Goal: Task Accomplishment & Management: Complete application form

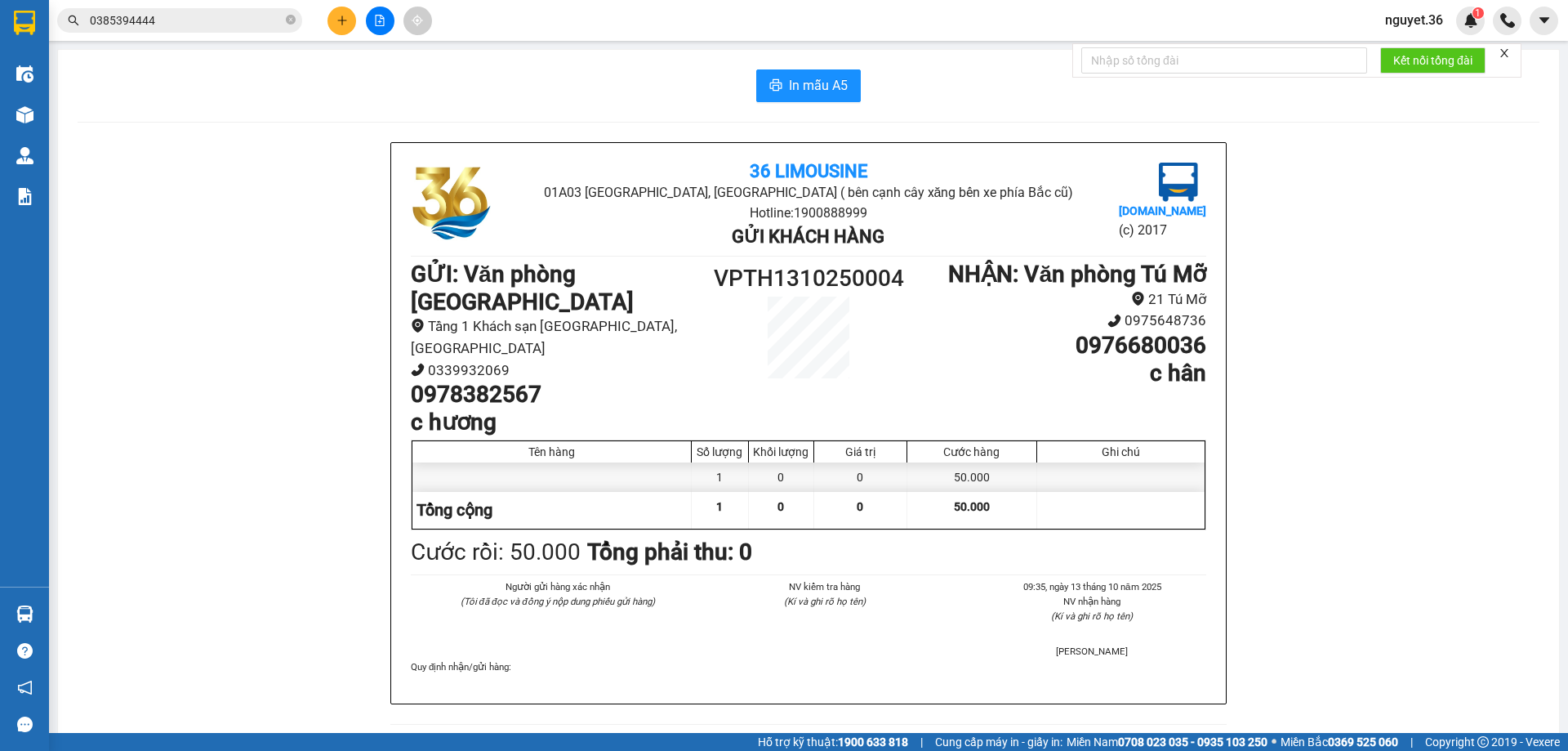
click at [348, 22] on button at bounding box center [341, 21] width 28 height 28
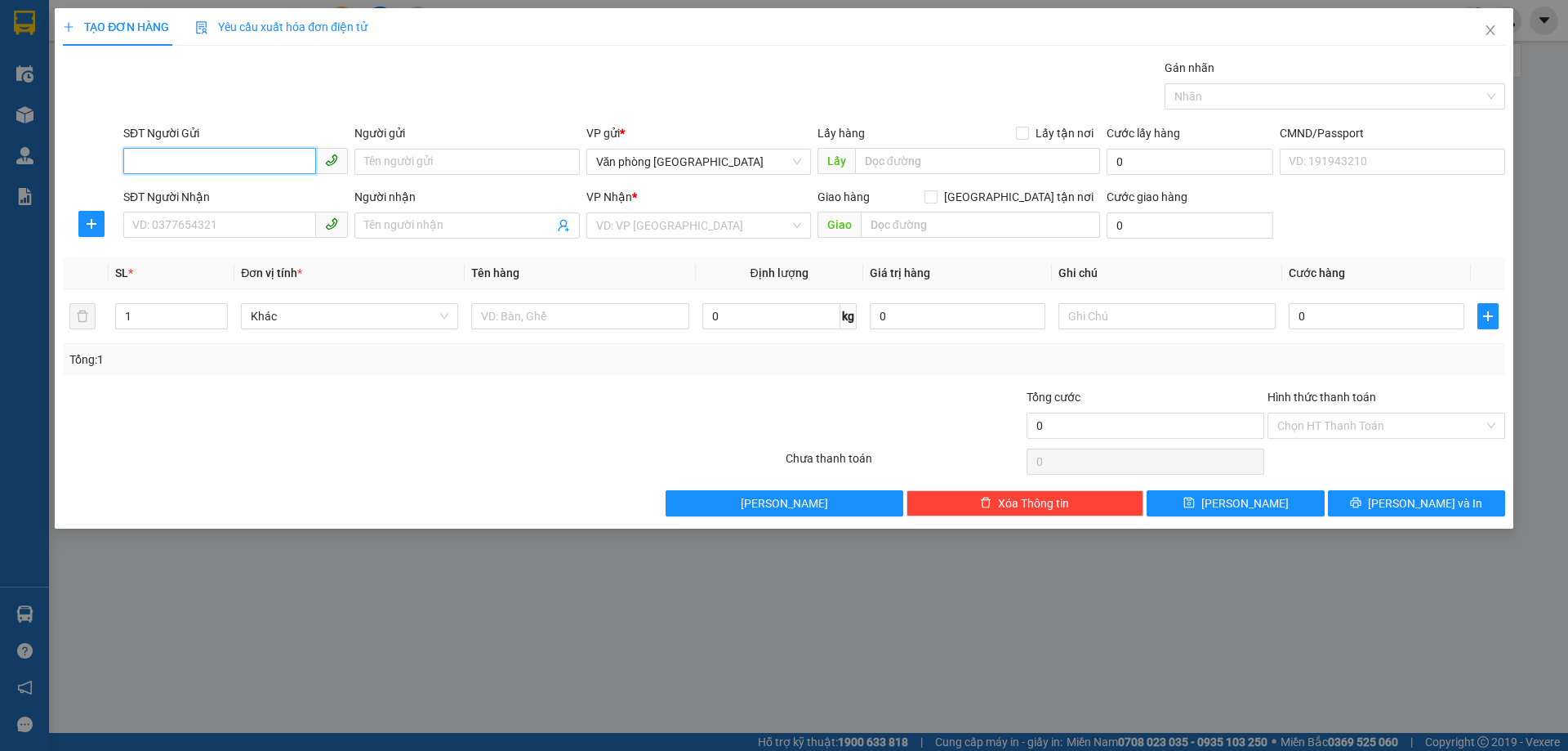
click at [242, 162] on input "SĐT Người Gửi" at bounding box center [220, 161] width 193 height 26
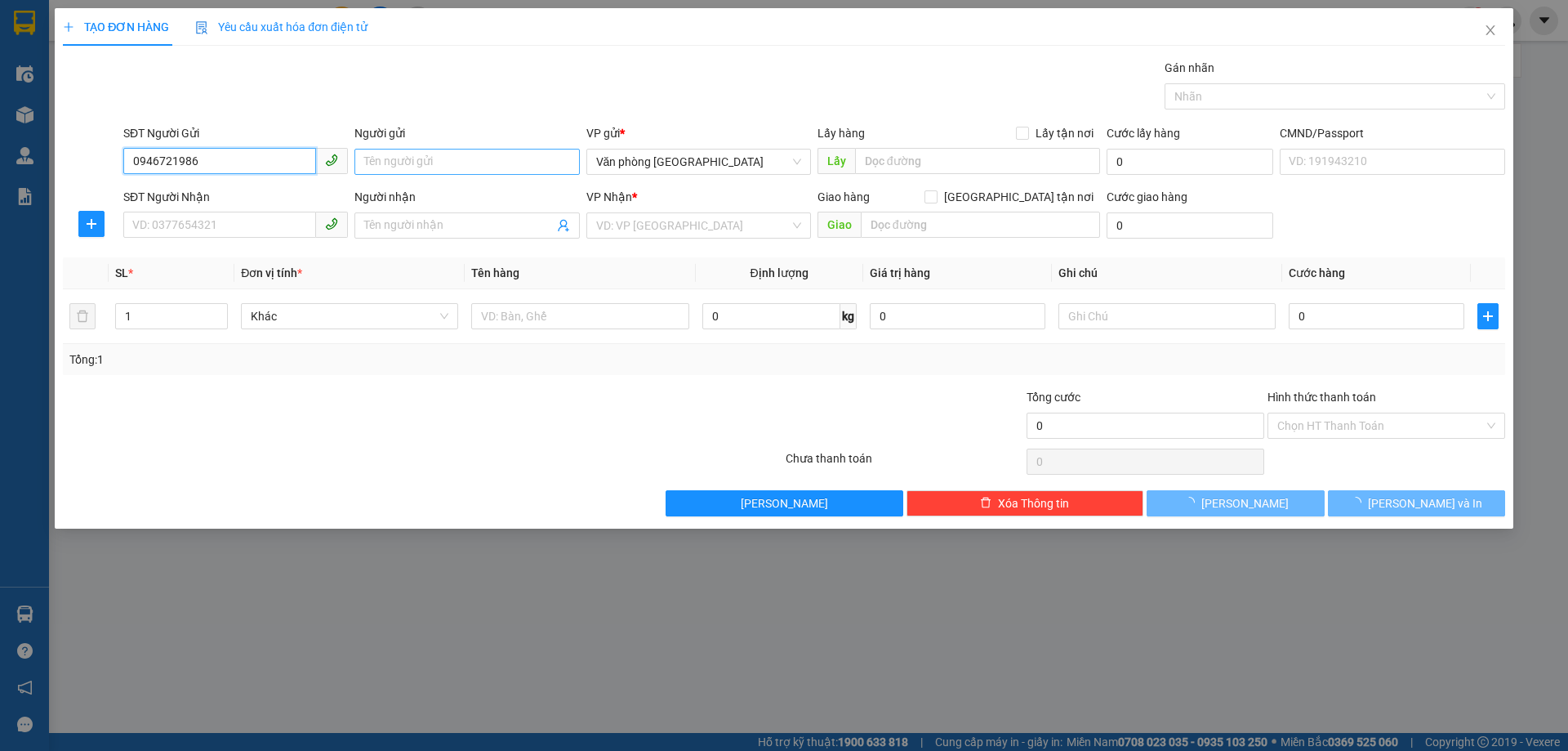
type input "0946721986"
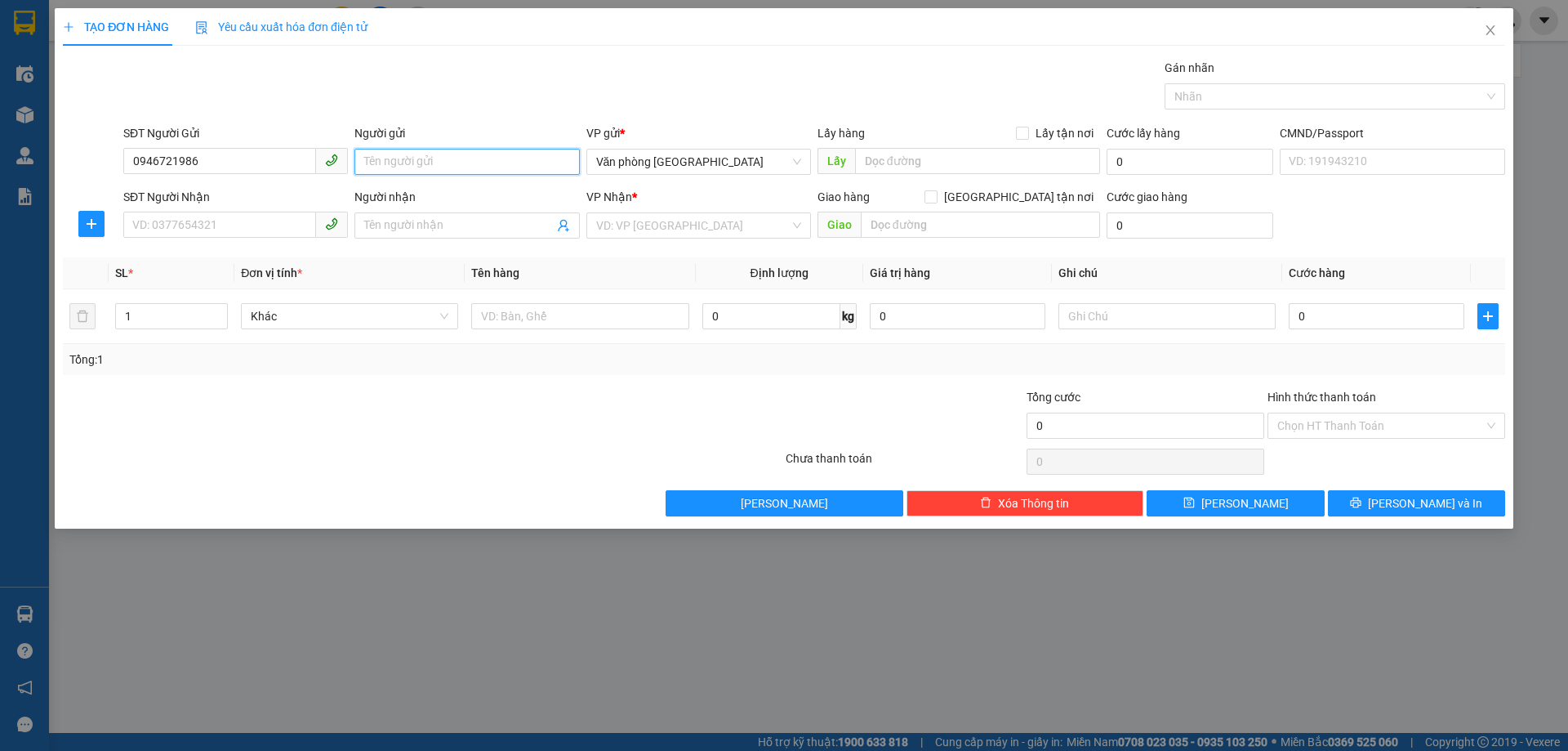
click at [438, 154] on input "Người gửi" at bounding box center [467, 162] width 225 height 26
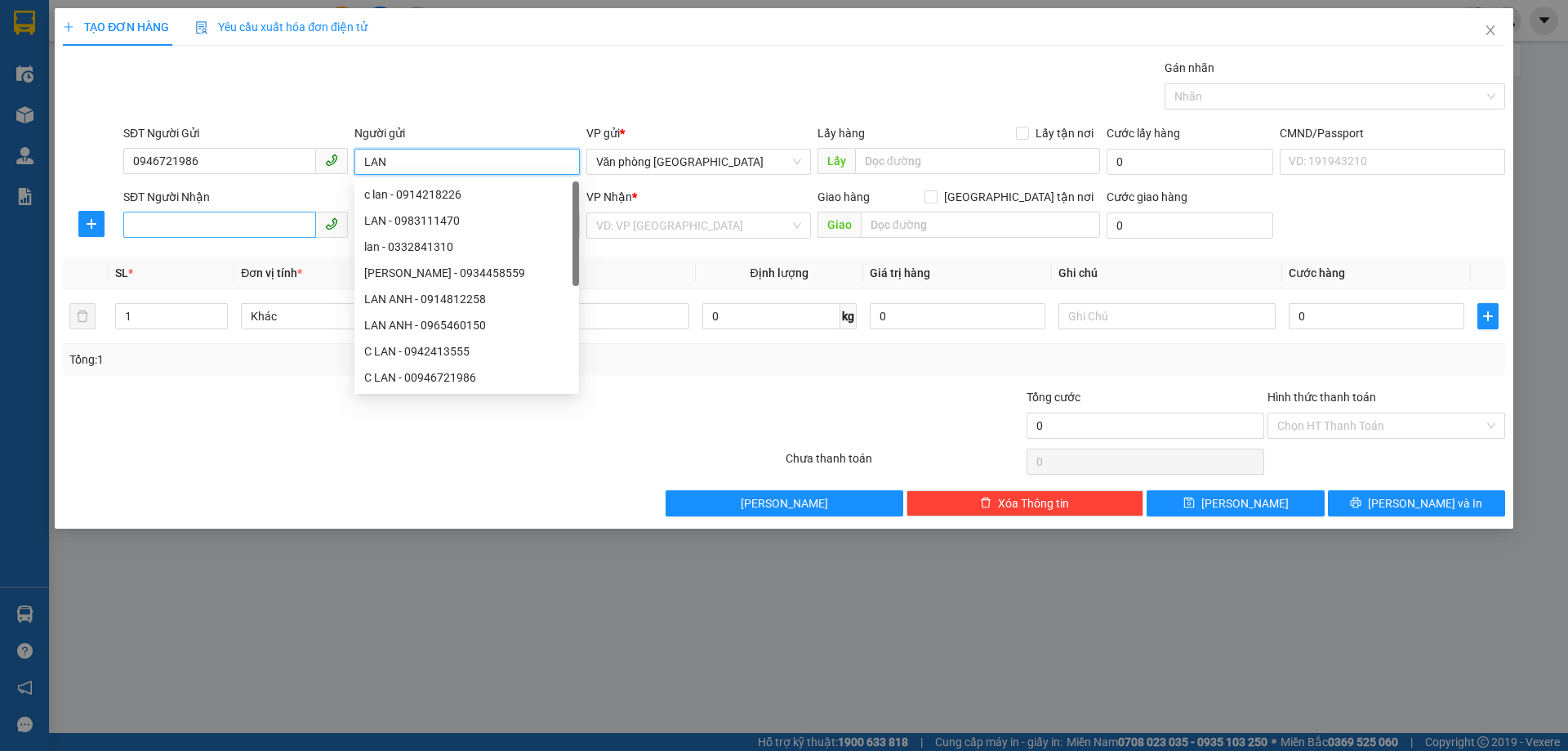
type input "LAN"
click at [249, 226] on input "SĐT Người Nhận" at bounding box center [220, 224] width 193 height 26
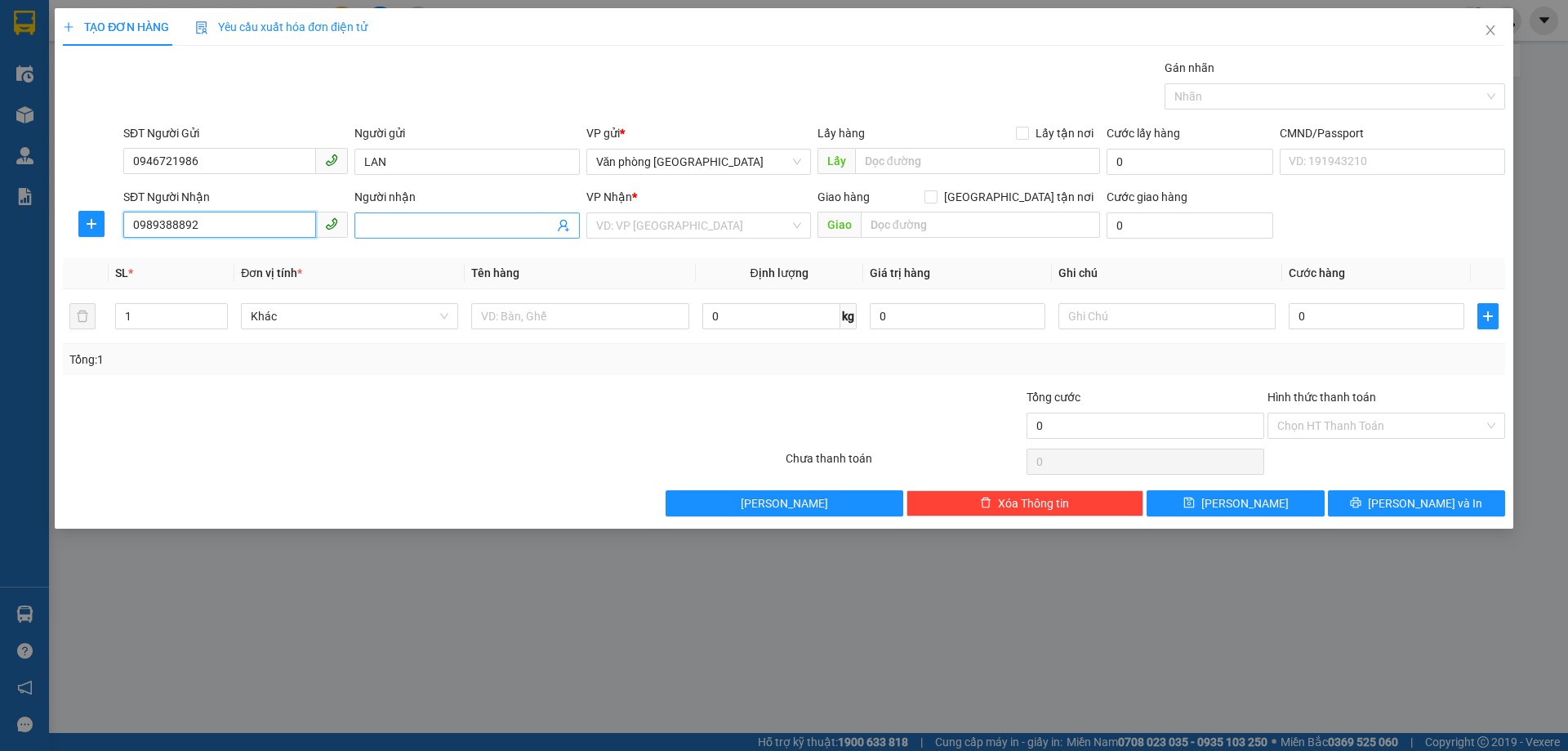
type input "0989388892"
click at [429, 229] on input "Người nhận" at bounding box center [459, 226] width 189 height 18
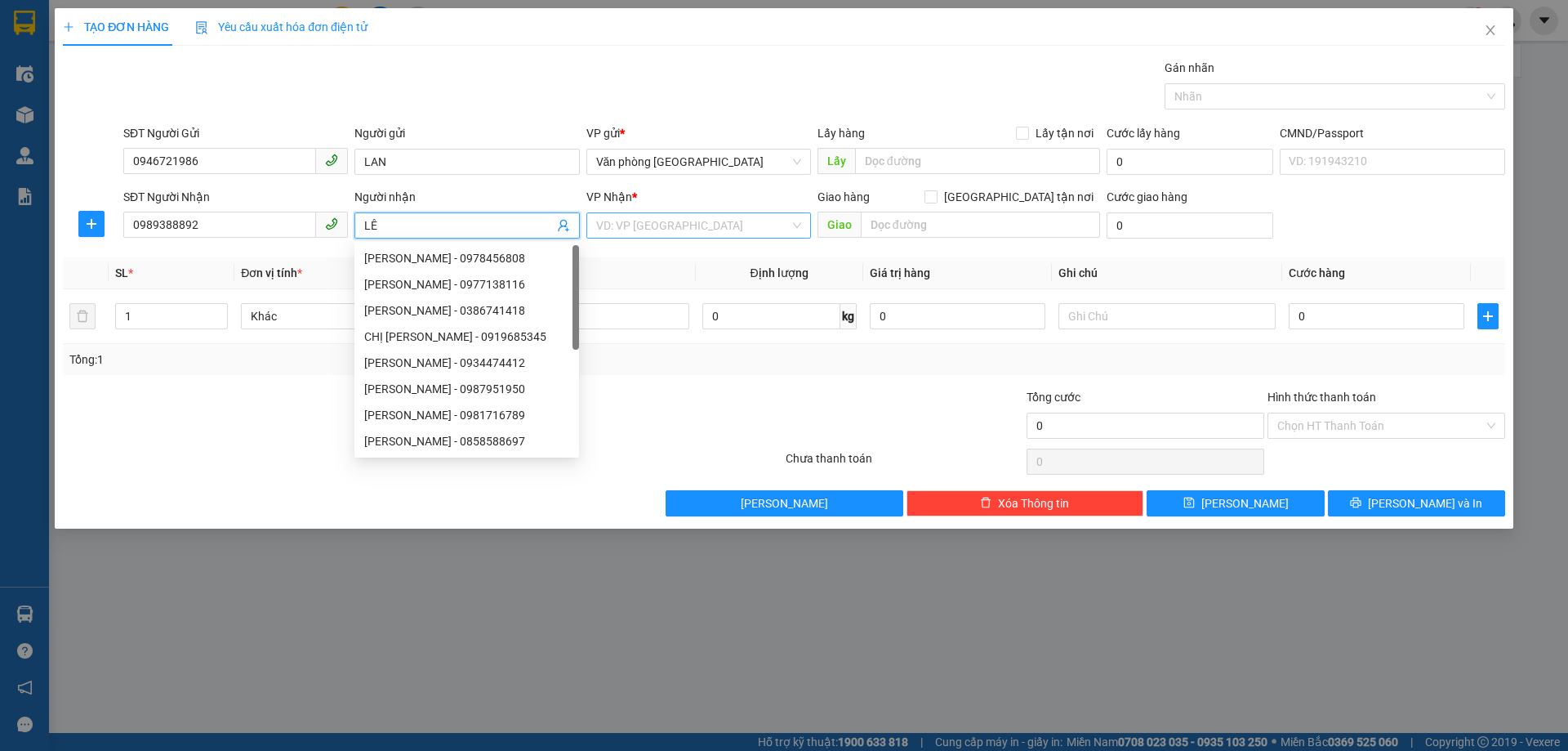
type input "LÊ"
click at [613, 226] on input "search" at bounding box center [692, 225] width 194 height 24
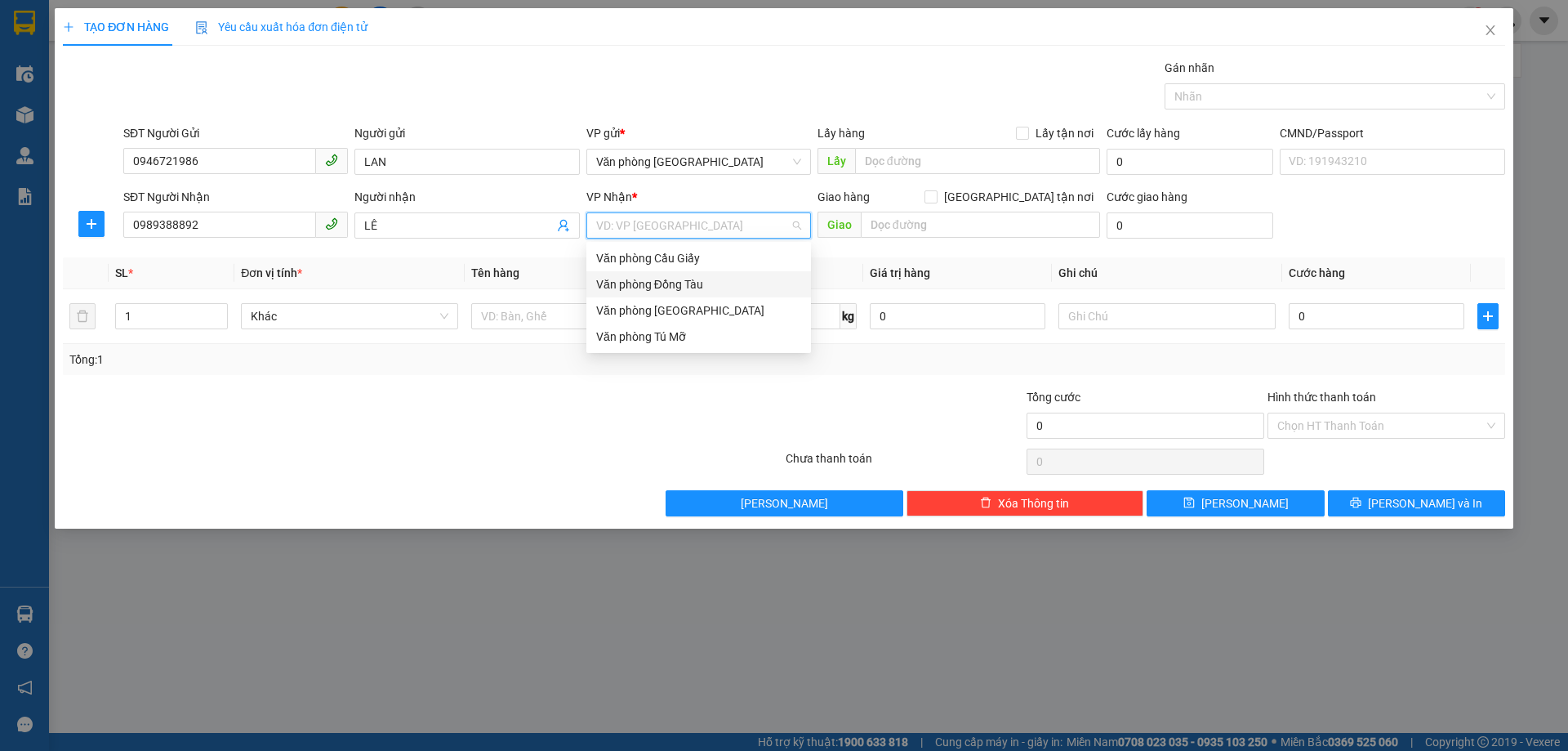
click at [667, 286] on div "Văn phòng Đồng Tàu" at bounding box center [698, 285] width 205 height 18
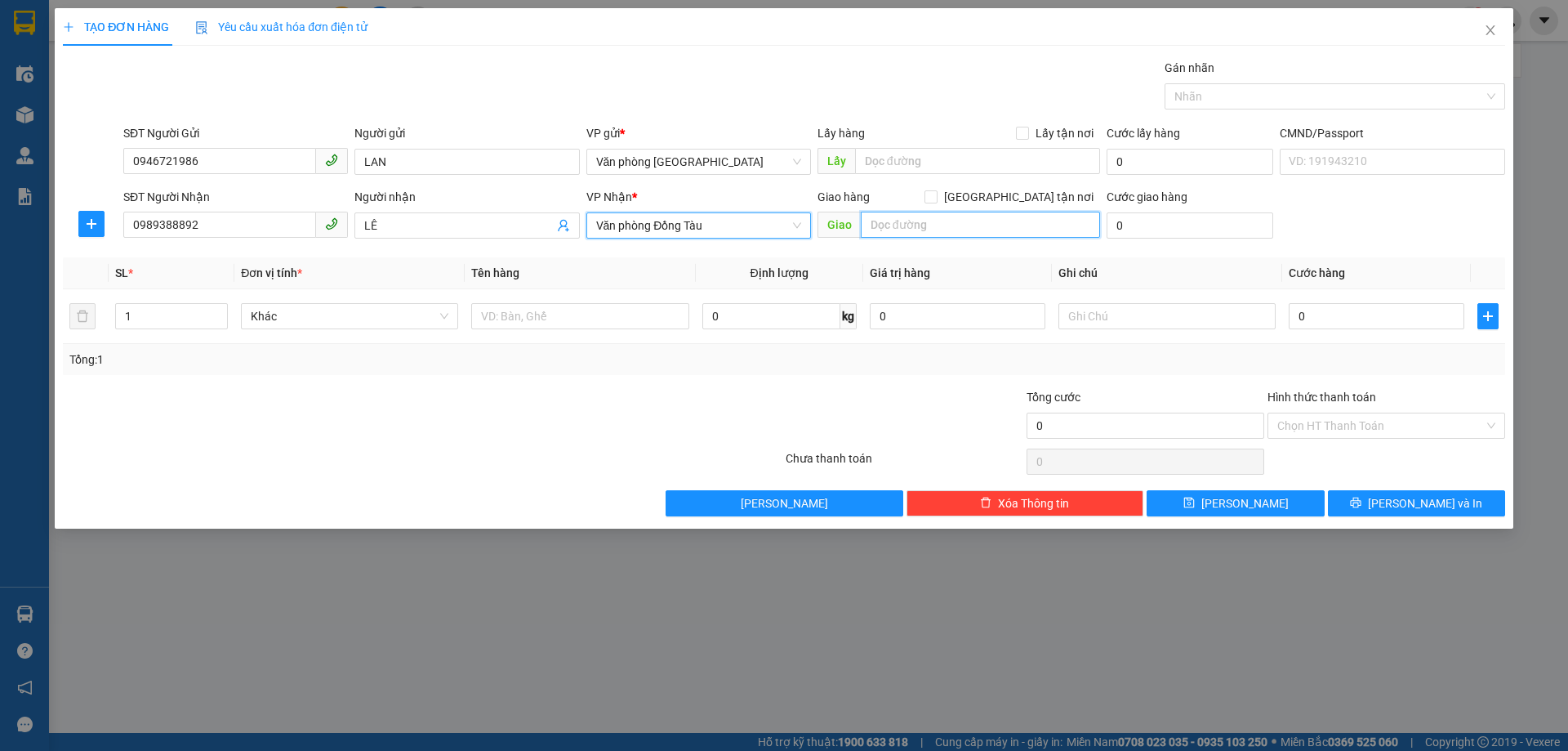
click at [956, 226] on input "text" at bounding box center [980, 224] width 240 height 26
type input "SỐ 3 LƯƠNG YÊN"
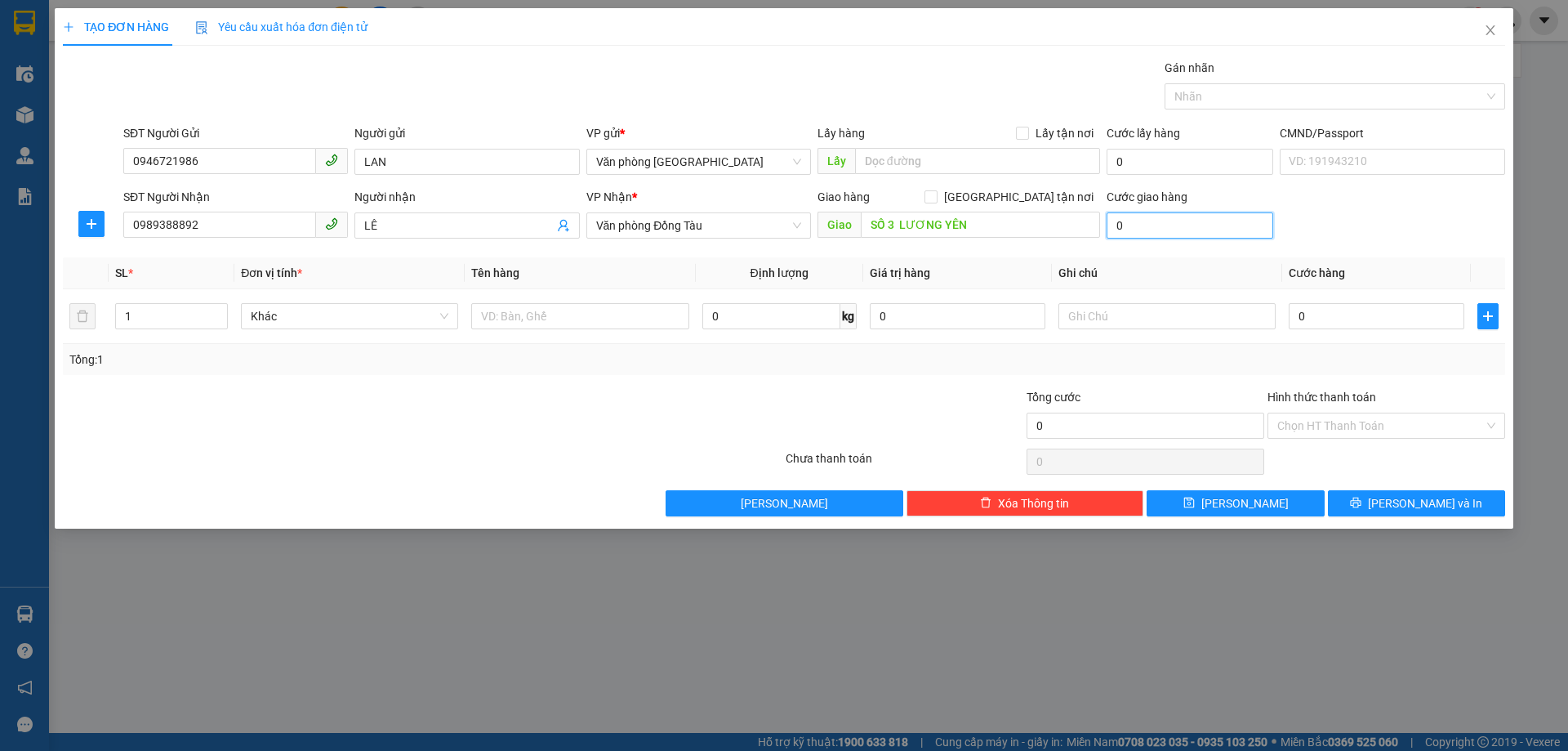
click at [1221, 228] on input "0" at bounding box center [1190, 225] width 166 height 26
type input "5"
type input "50"
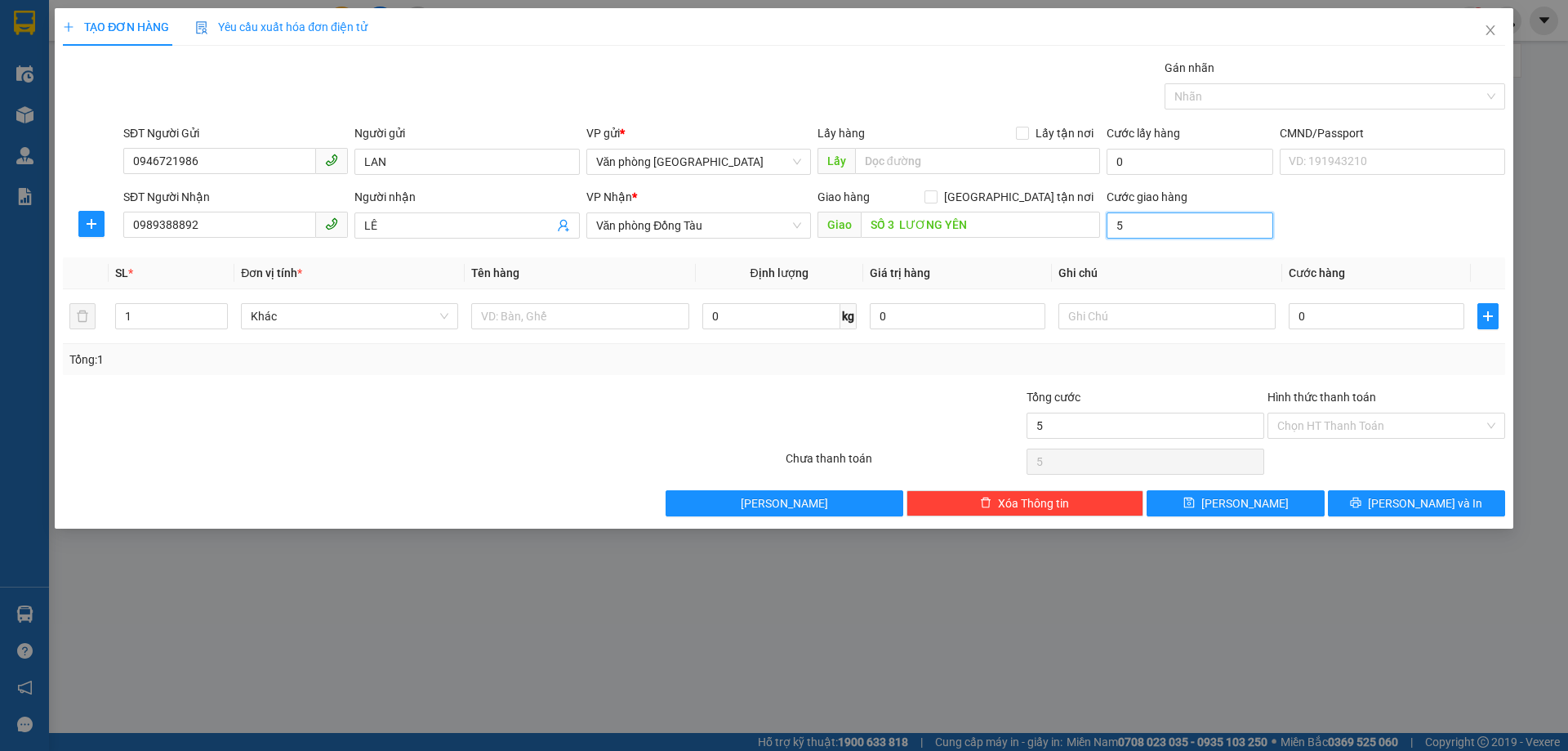
type input "50"
type input "500"
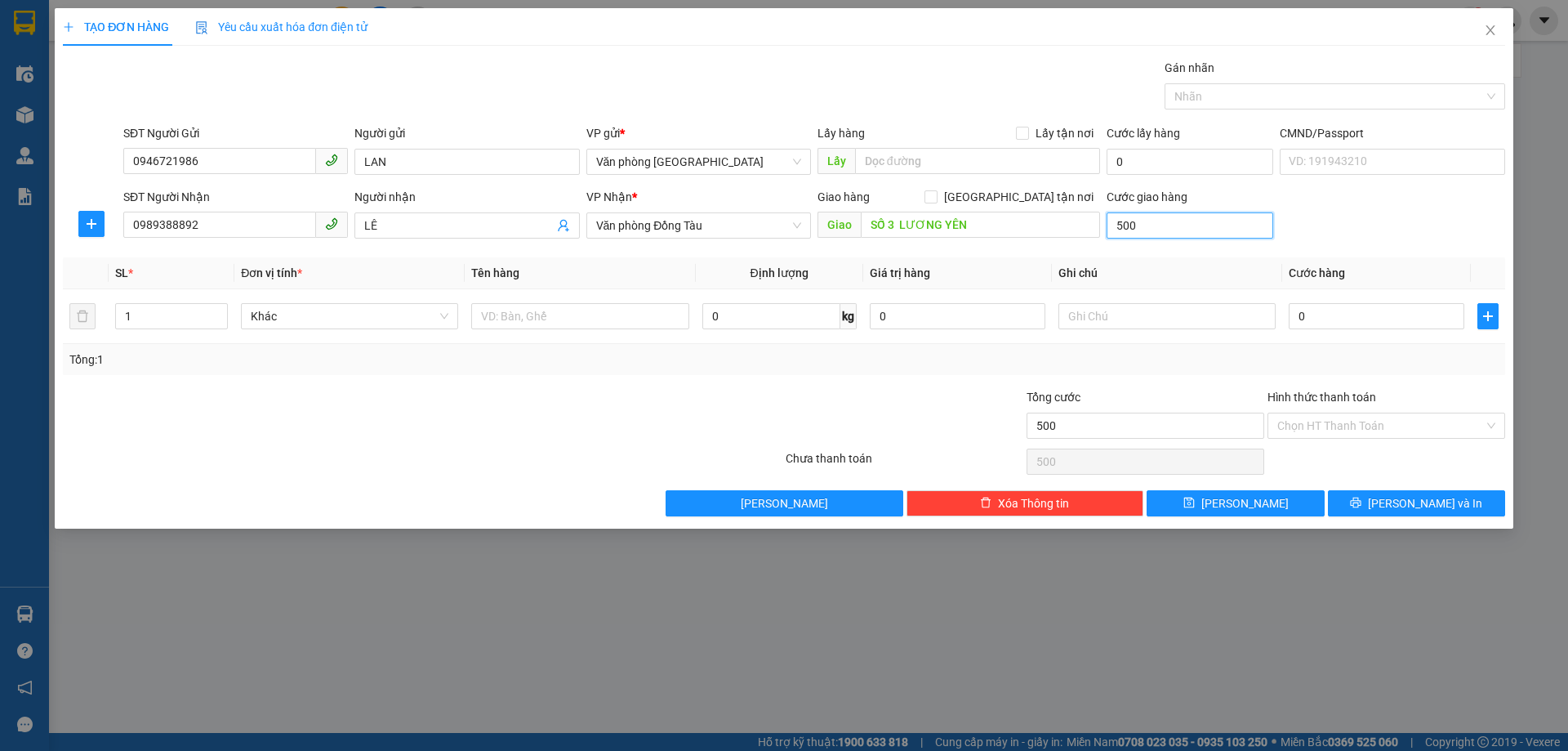
type input "5.000"
type input "50.000"
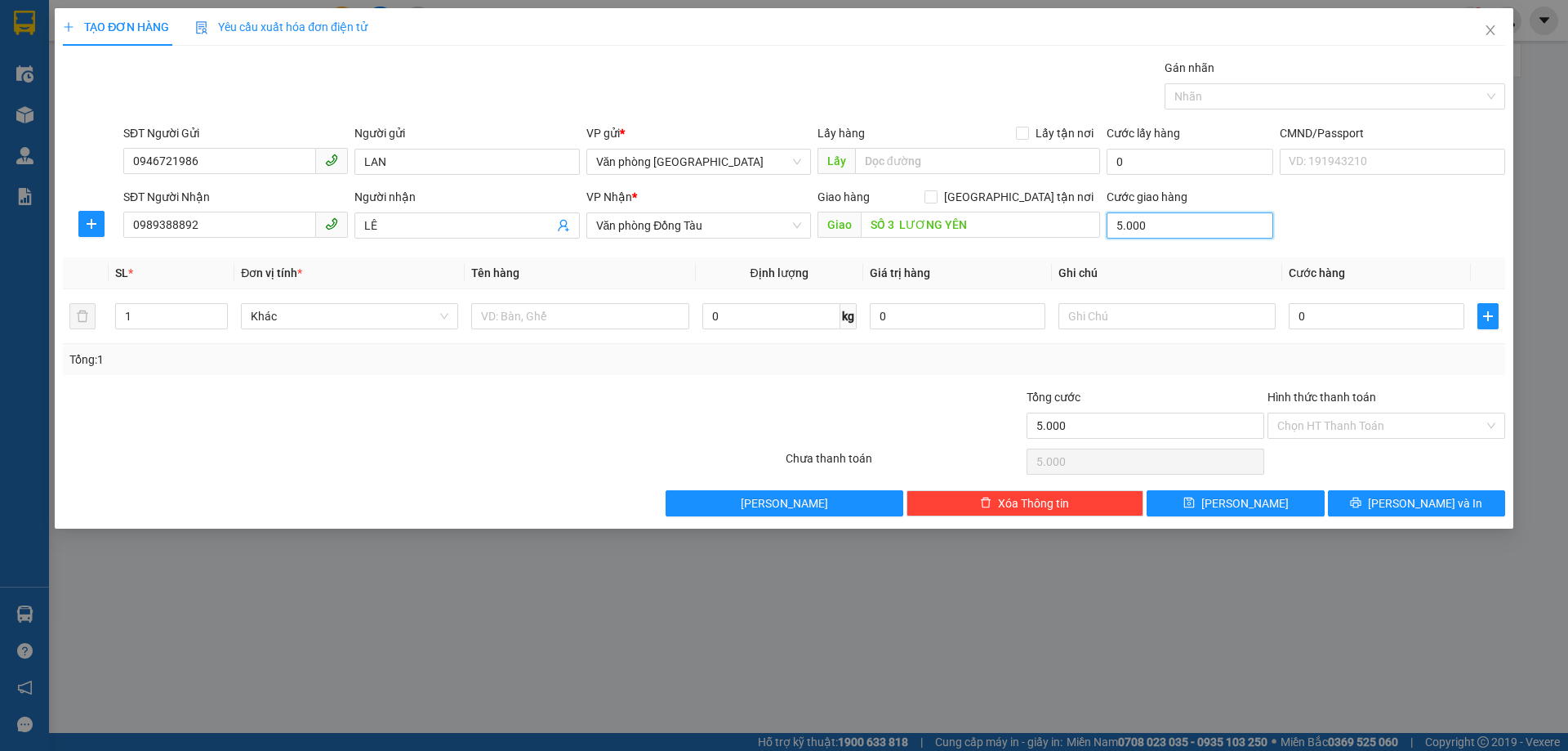
type input "50.000"
click at [1364, 312] on input "0" at bounding box center [1376, 316] width 176 height 26
type input "3"
type input "50.003"
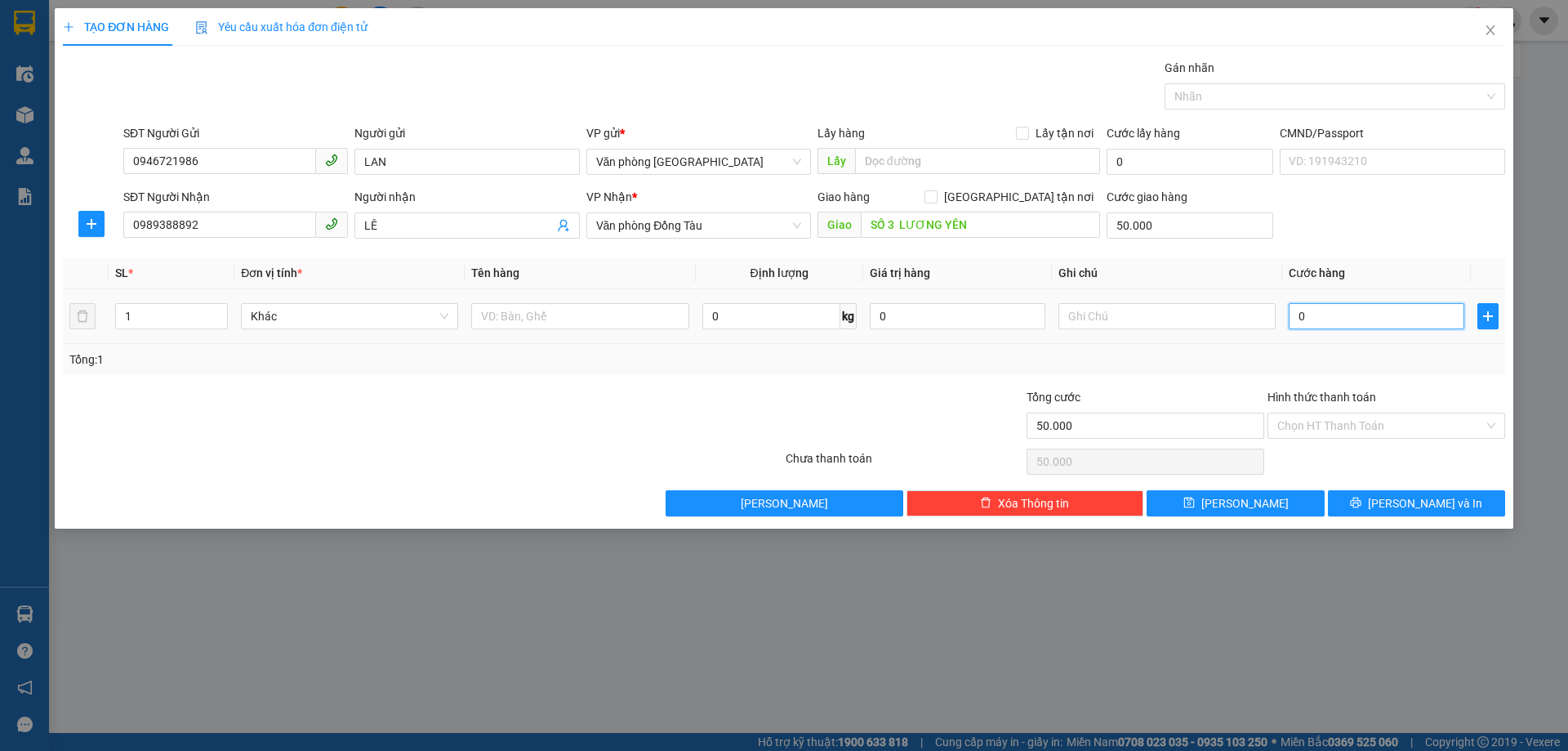
type input "50.003"
type input "30"
type input "50.030"
type input "300"
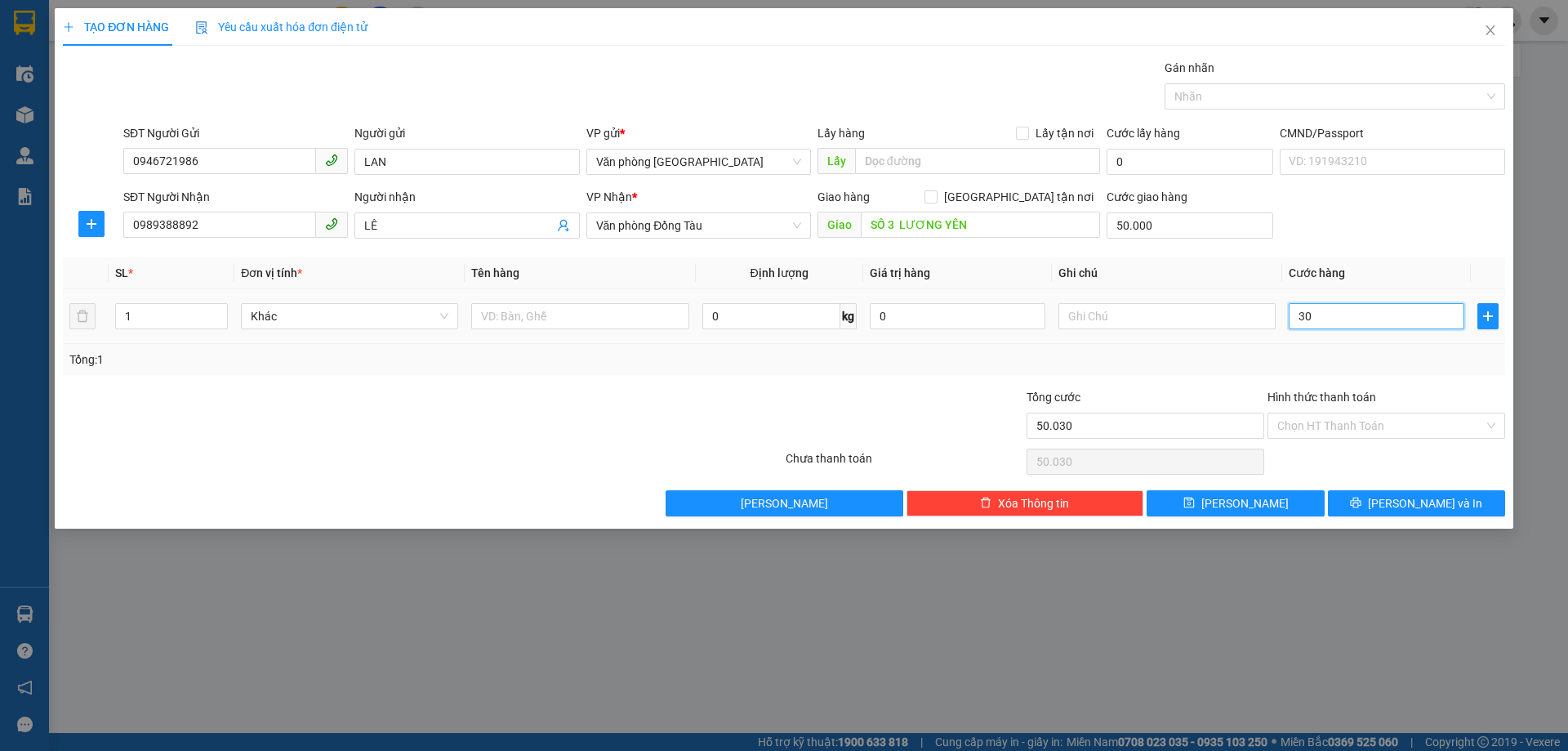
type input "50.300"
type input "3.000"
type input "53.000"
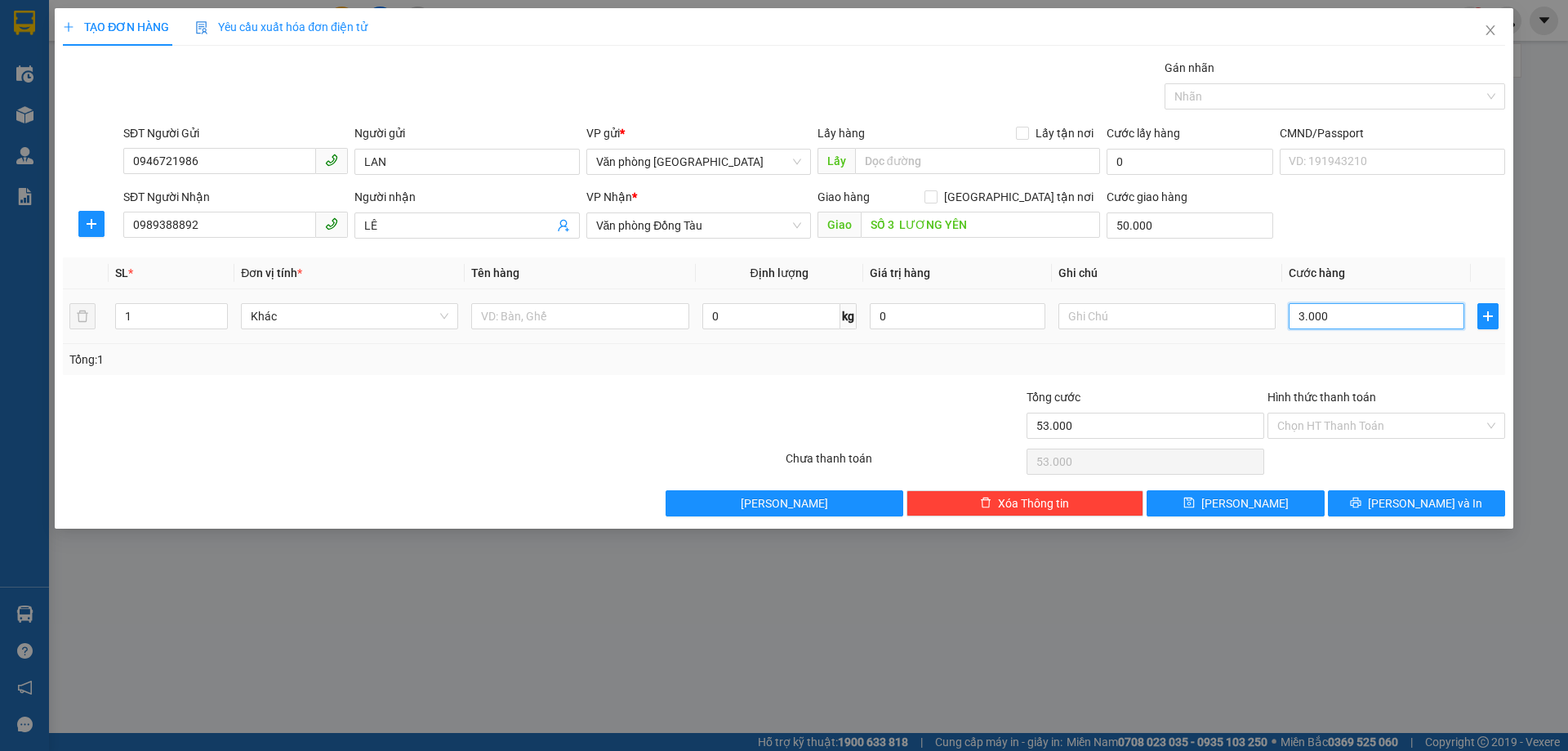
type input "30.000"
type input "80.000"
type input "30.000"
click at [1325, 423] on input "Hình thức thanh toán" at bounding box center [1381, 425] width 206 height 24
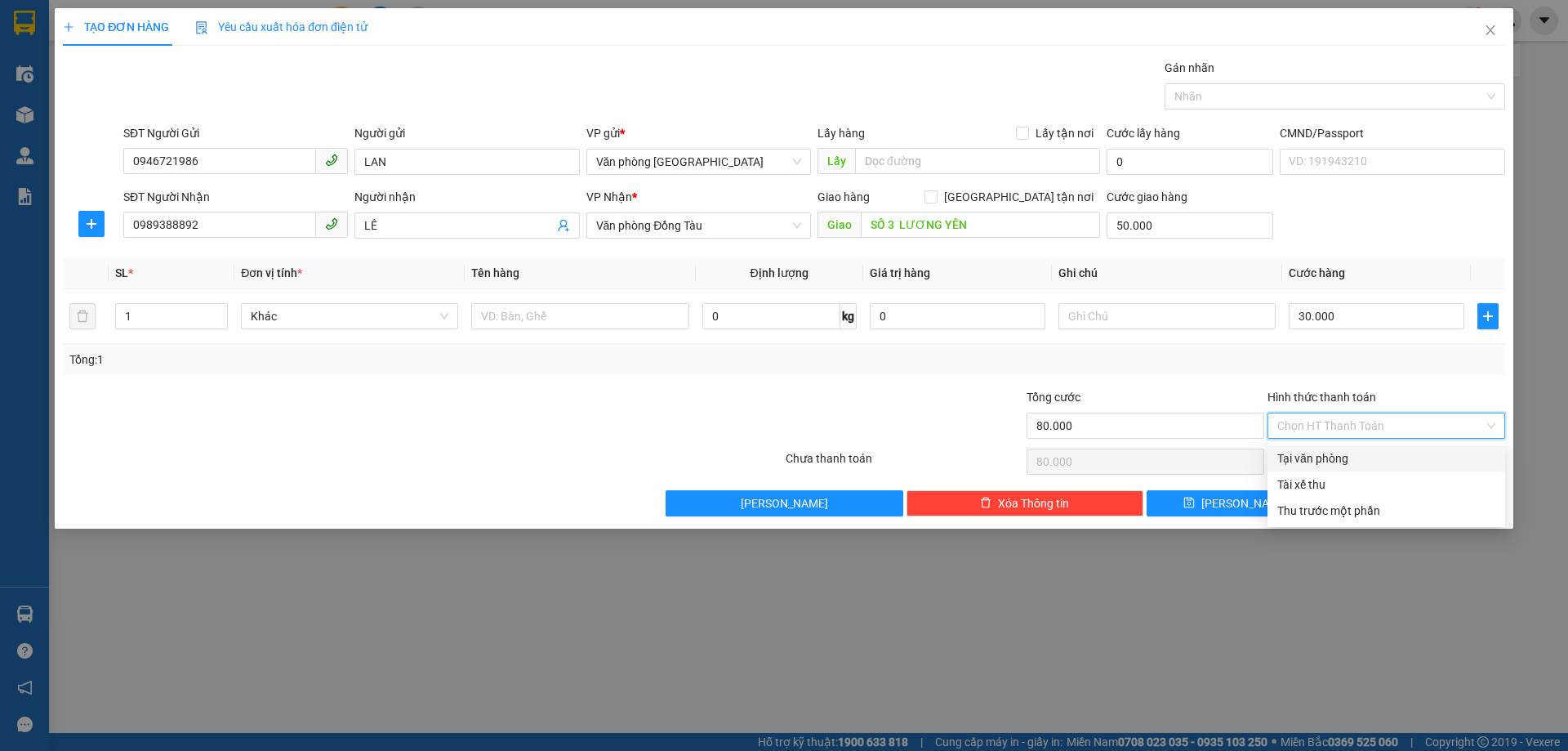
click at [1318, 455] on div "Tại văn phòng" at bounding box center [1387, 459] width 218 height 18
type input "0"
click at [1376, 499] on button "[PERSON_NAME] và In" at bounding box center [1417, 503] width 177 height 26
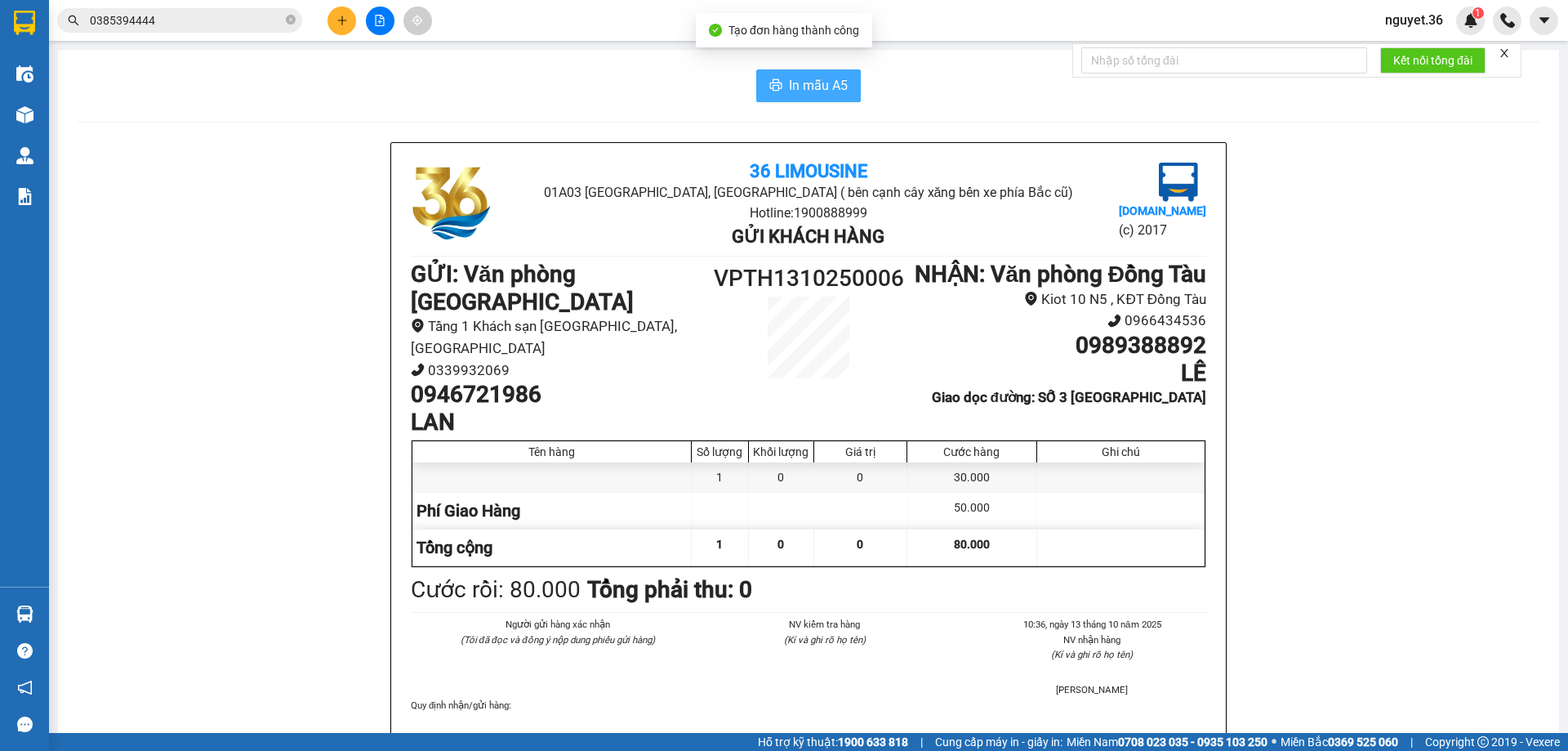
click at [811, 81] on span "In mẫu A5" at bounding box center [818, 85] width 59 height 21
click at [346, 25] on icon "plus" at bounding box center [342, 21] width 12 height 12
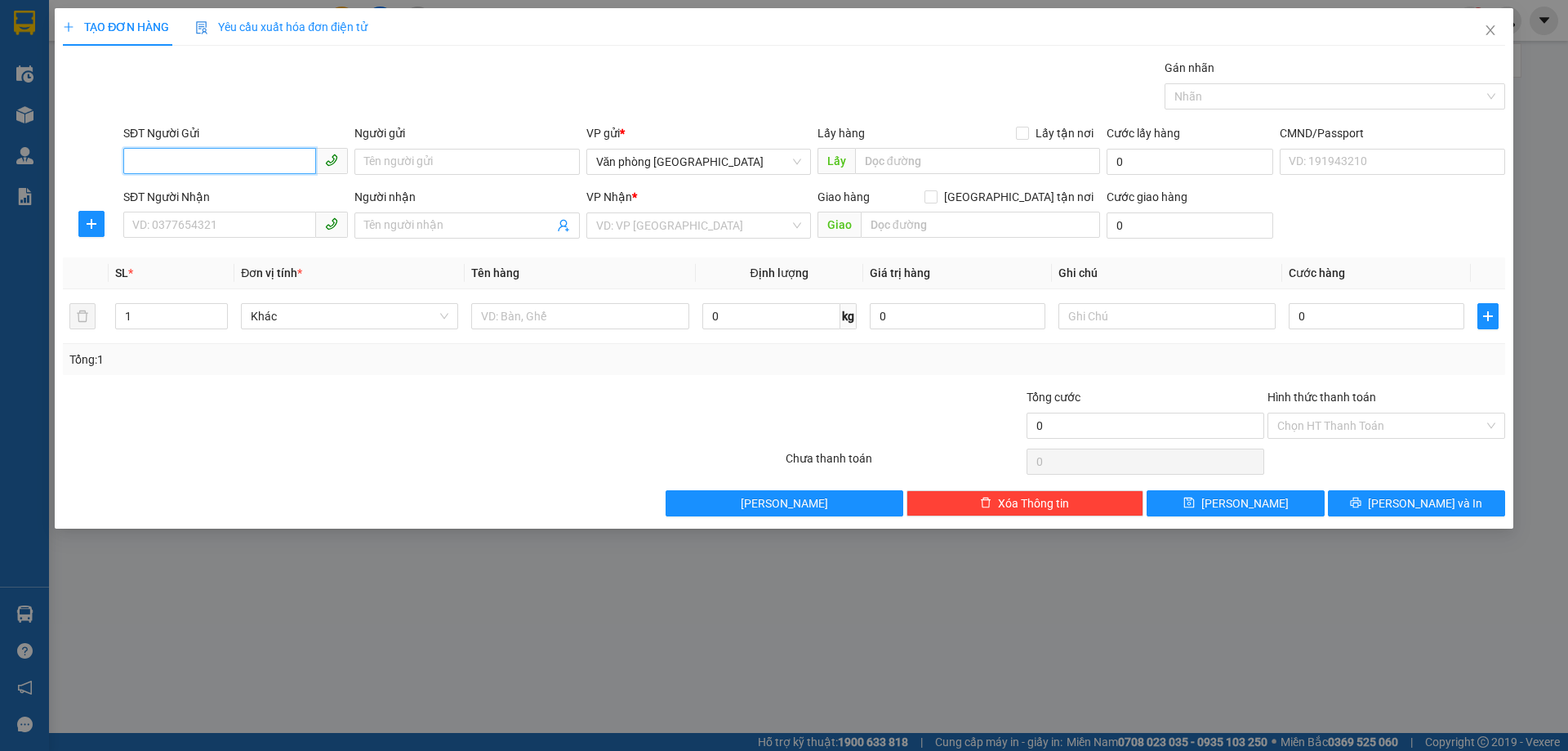
click at [241, 169] on input "SĐT Người Gửi" at bounding box center [220, 161] width 193 height 26
type input "0972957117"
click at [547, 163] on input "Người gửi" at bounding box center [467, 162] width 225 height 26
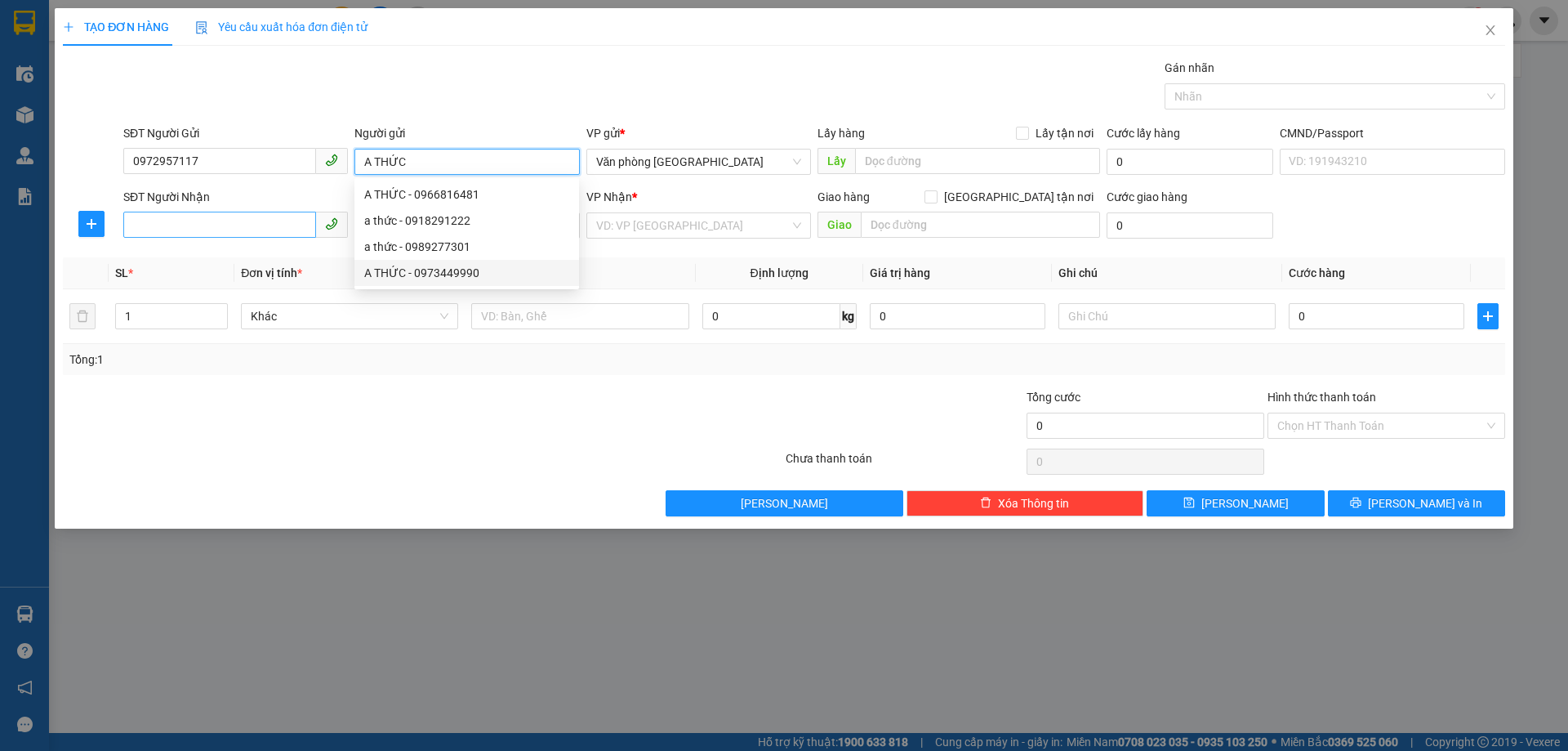
type input "A THỨC"
click at [210, 213] on input "SĐT Người Nhận" at bounding box center [220, 224] width 193 height 26
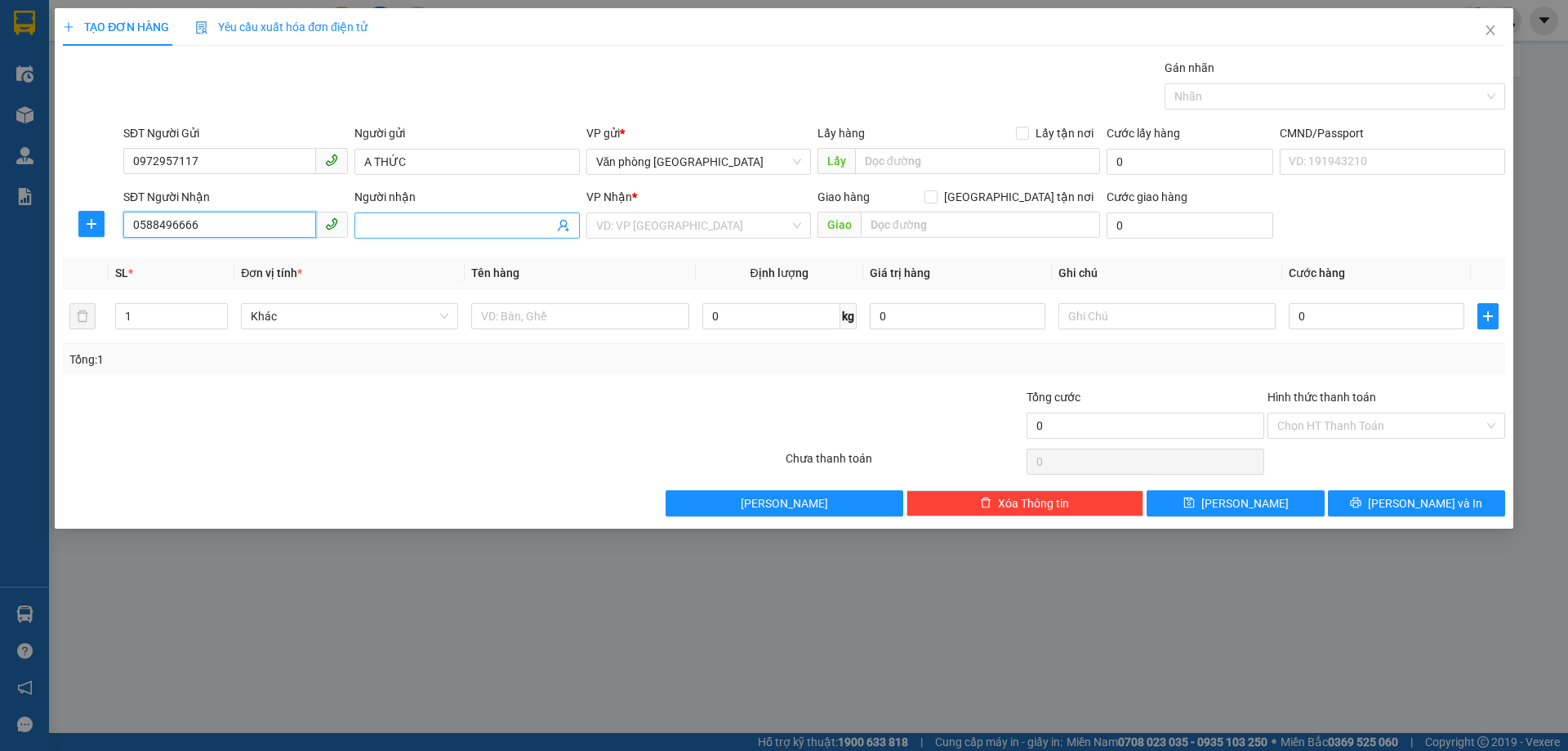
type input "0588496666"
click at [468, 225] on input "Người nhận" at bounding box center [459, 226] width 189 height 18
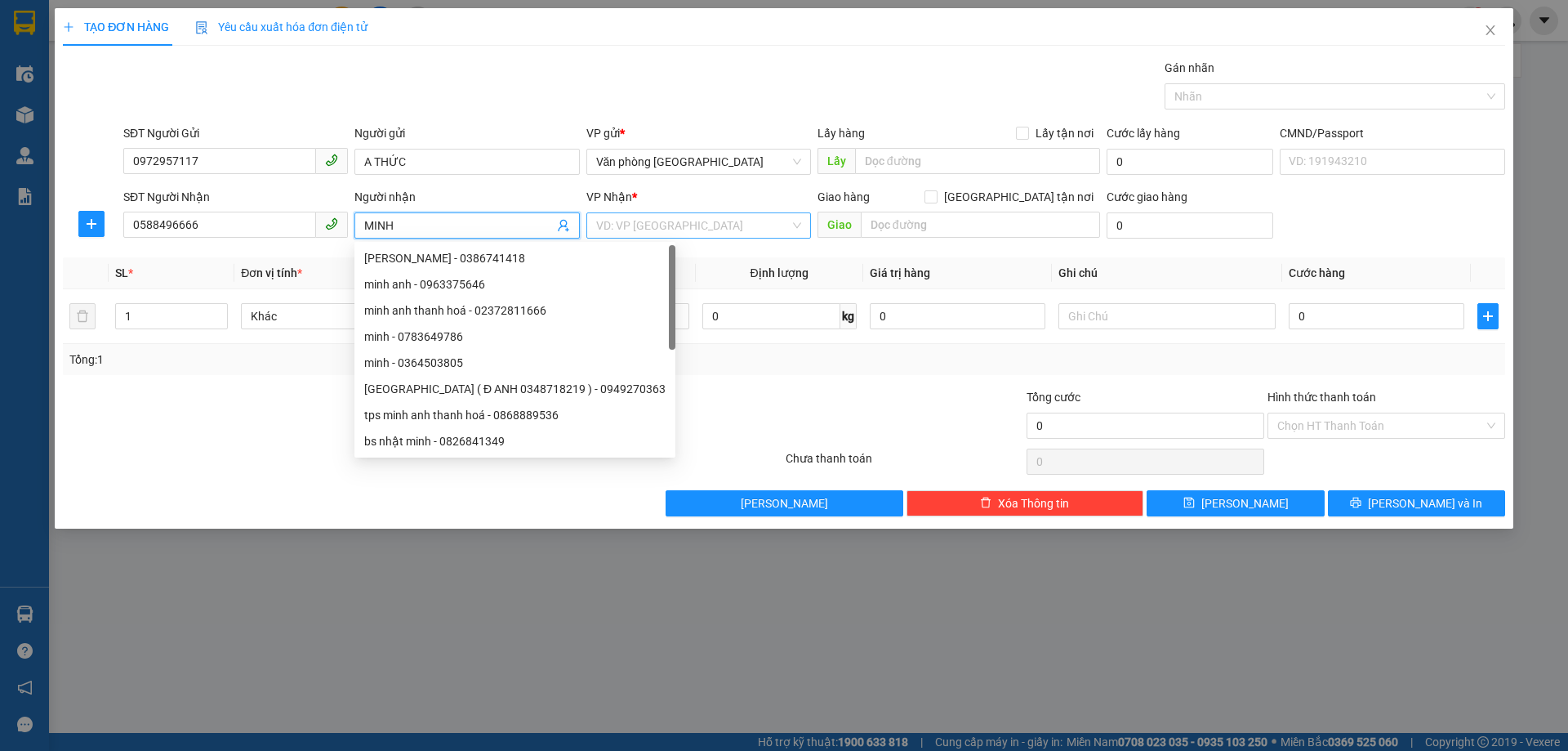
click at [657, 231] on input "search" at bounding box center [692, 225] width 194 height 24
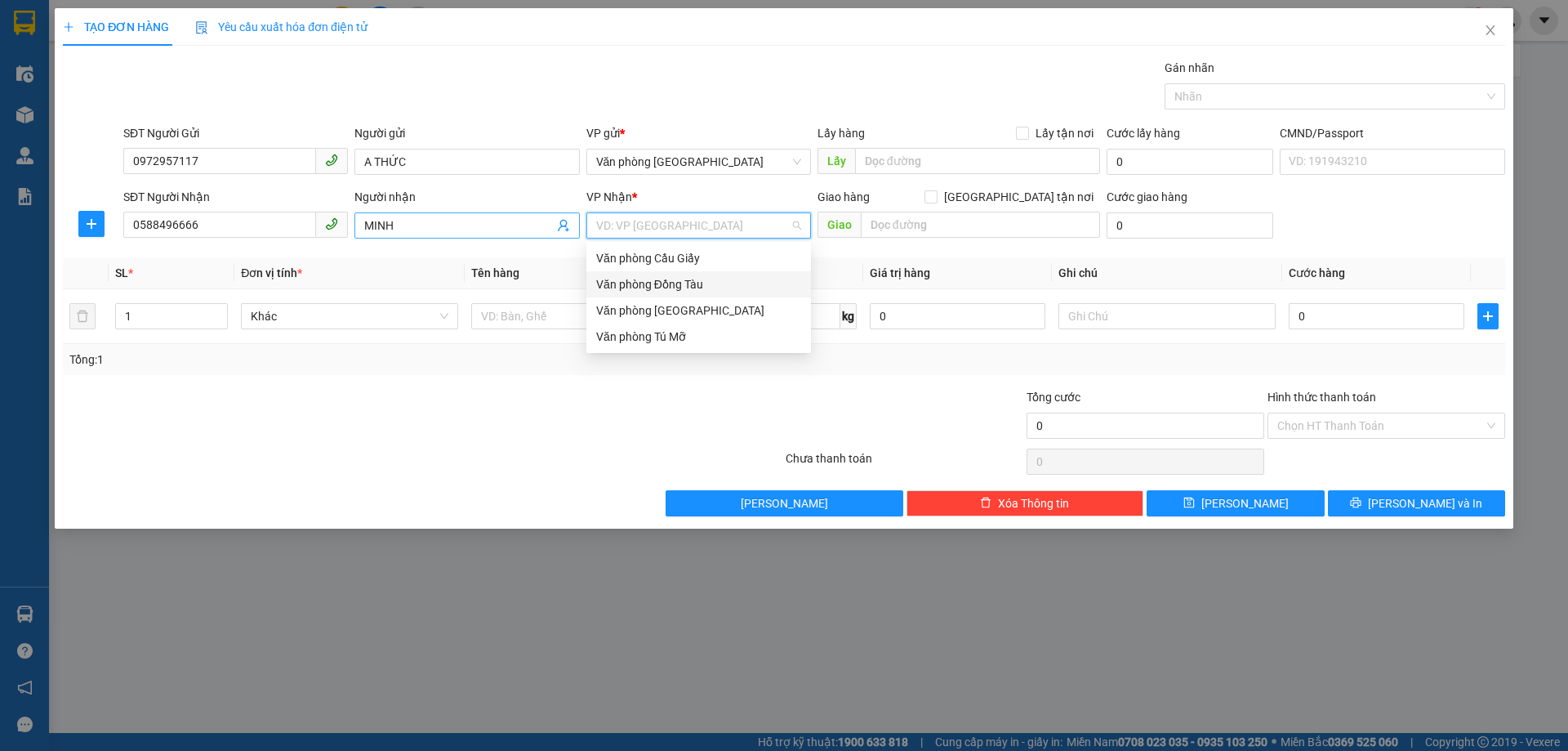
click at [469, 230] on input "MINH" at bounding box center [459, 226] width 189 height 18
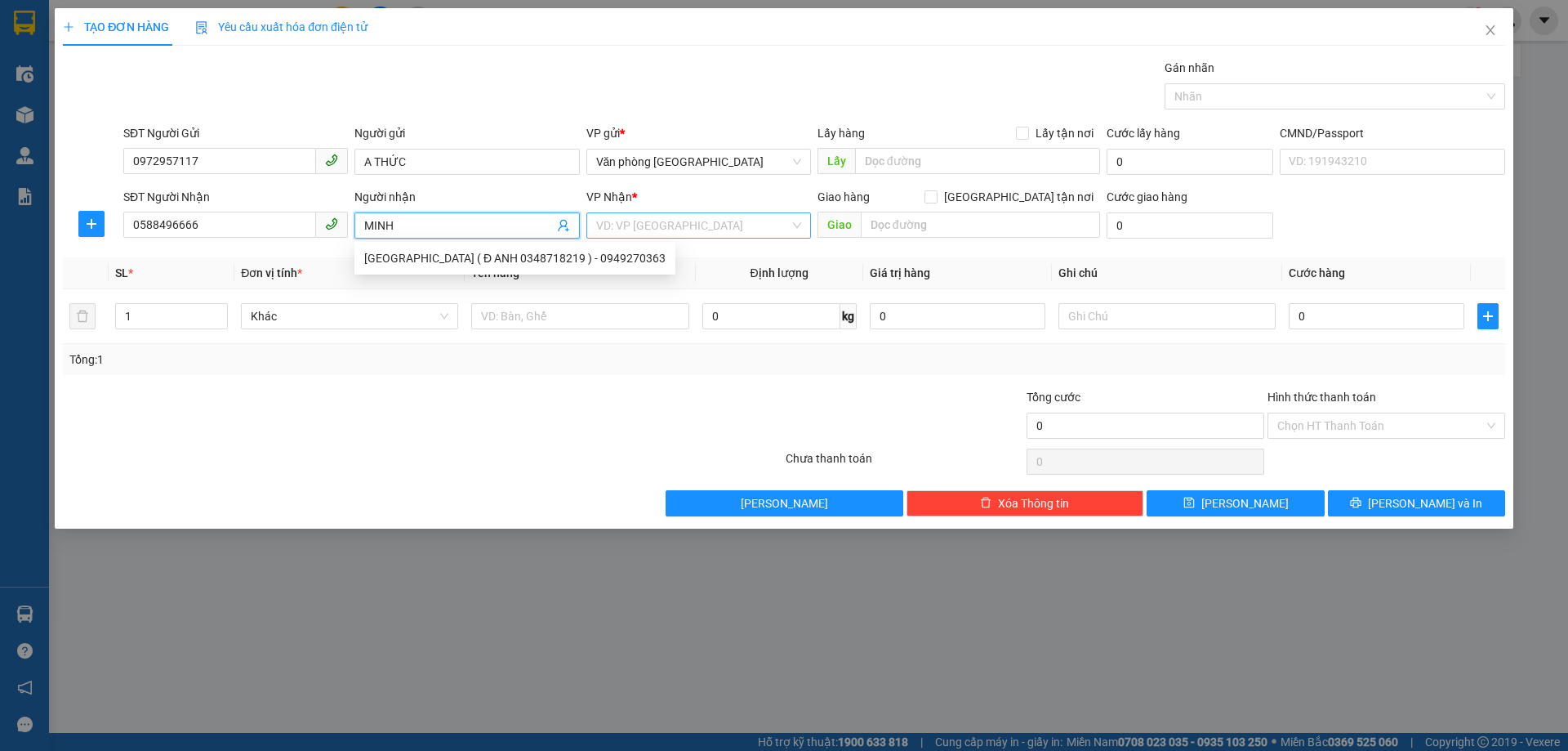
type input "MINH"
click at [688, 234] on input "search" at bounding box center [692, 225] width 194 height 24
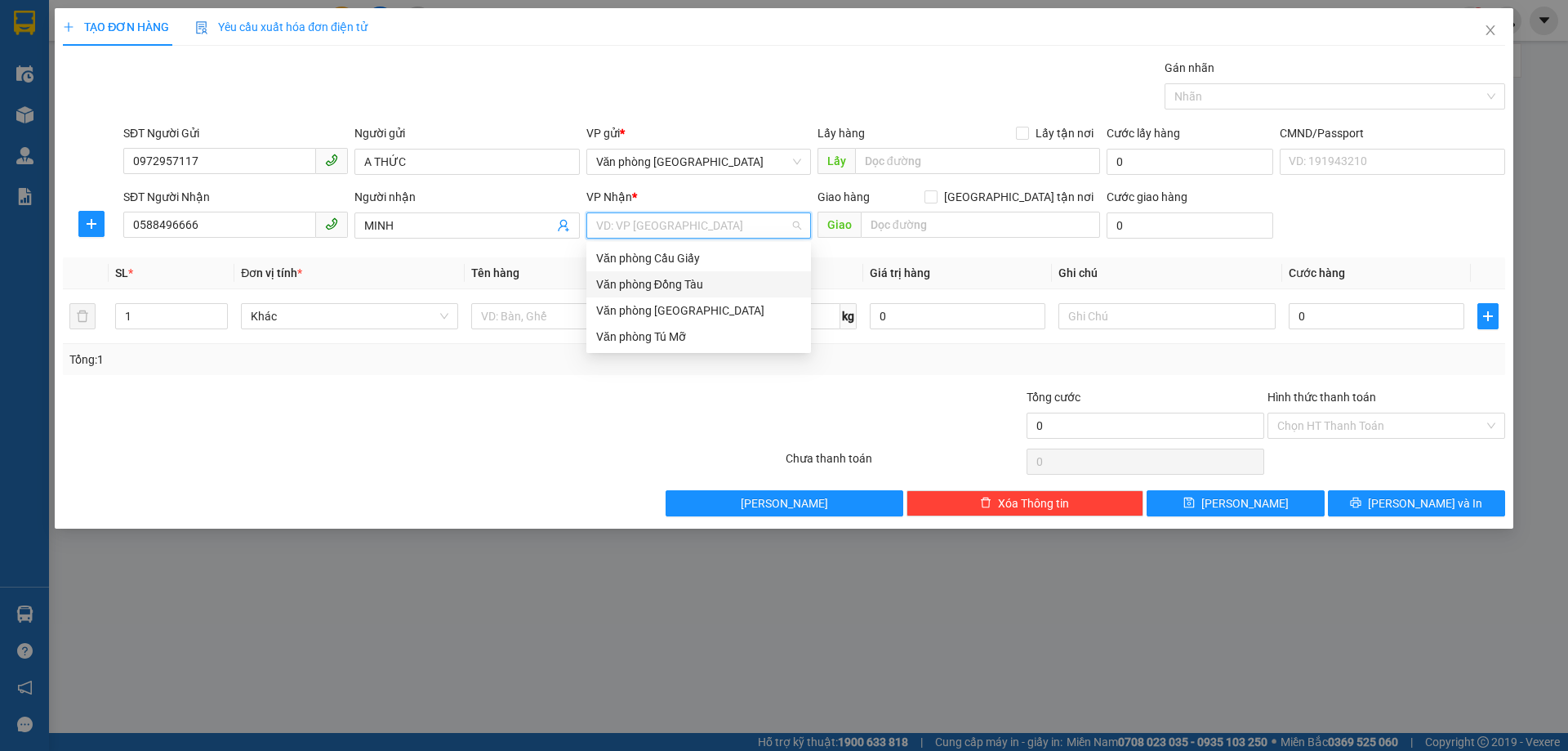
drag, startPoint x: 700, startPoint y: 284, endPoint x: 874, endPoint y: 241, distance: 179.2
click at [701, 281] on div "Văn phòng Đồng Tàu" at bounding box center [698, 285] width 205 height 18
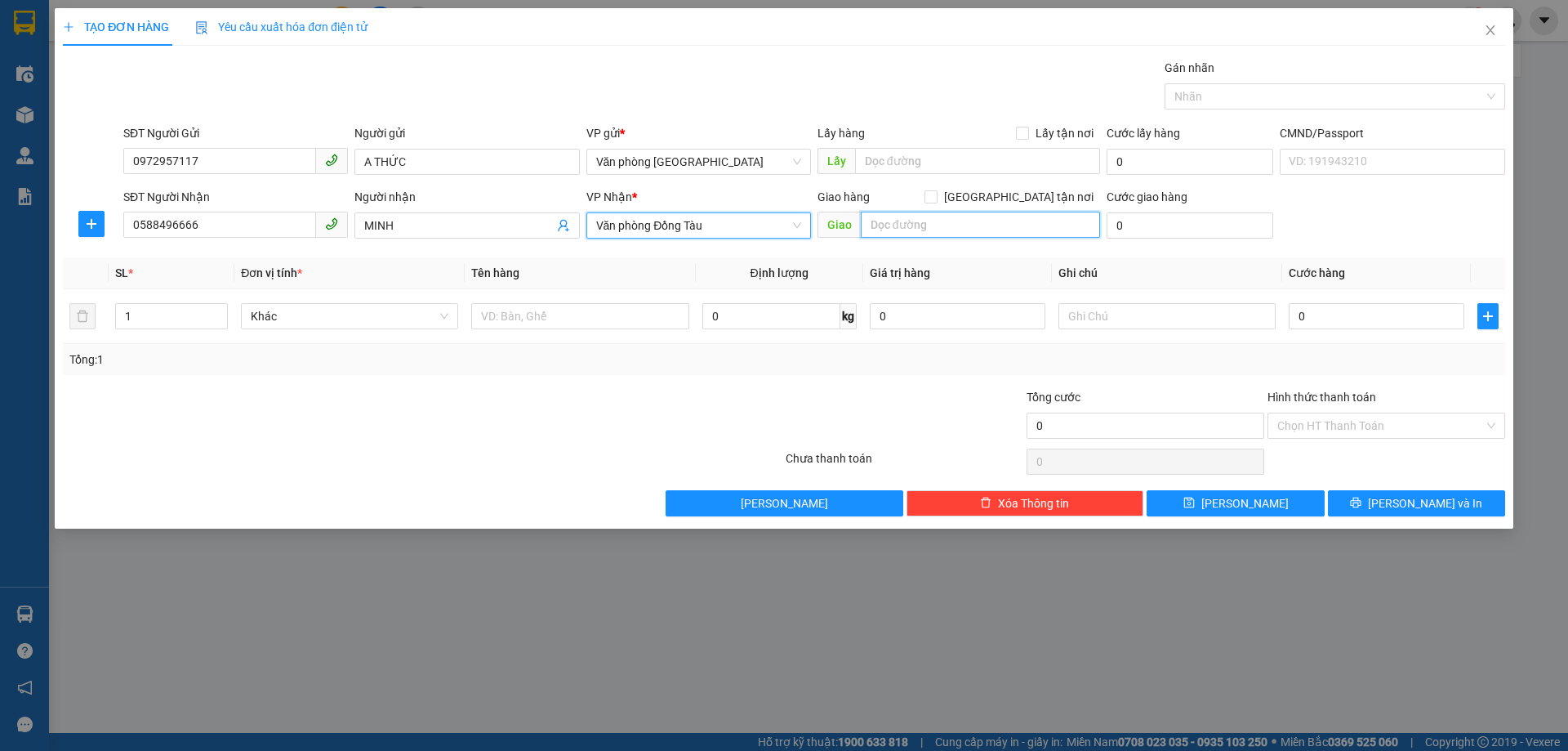
click at [970, 229] on input "text" at bounding box center [980, 224] width 240 height 26
type input "BV PHỤ SẢN [GEOGRAPHIC_DATA] . ĐÊ LA THÀNH"
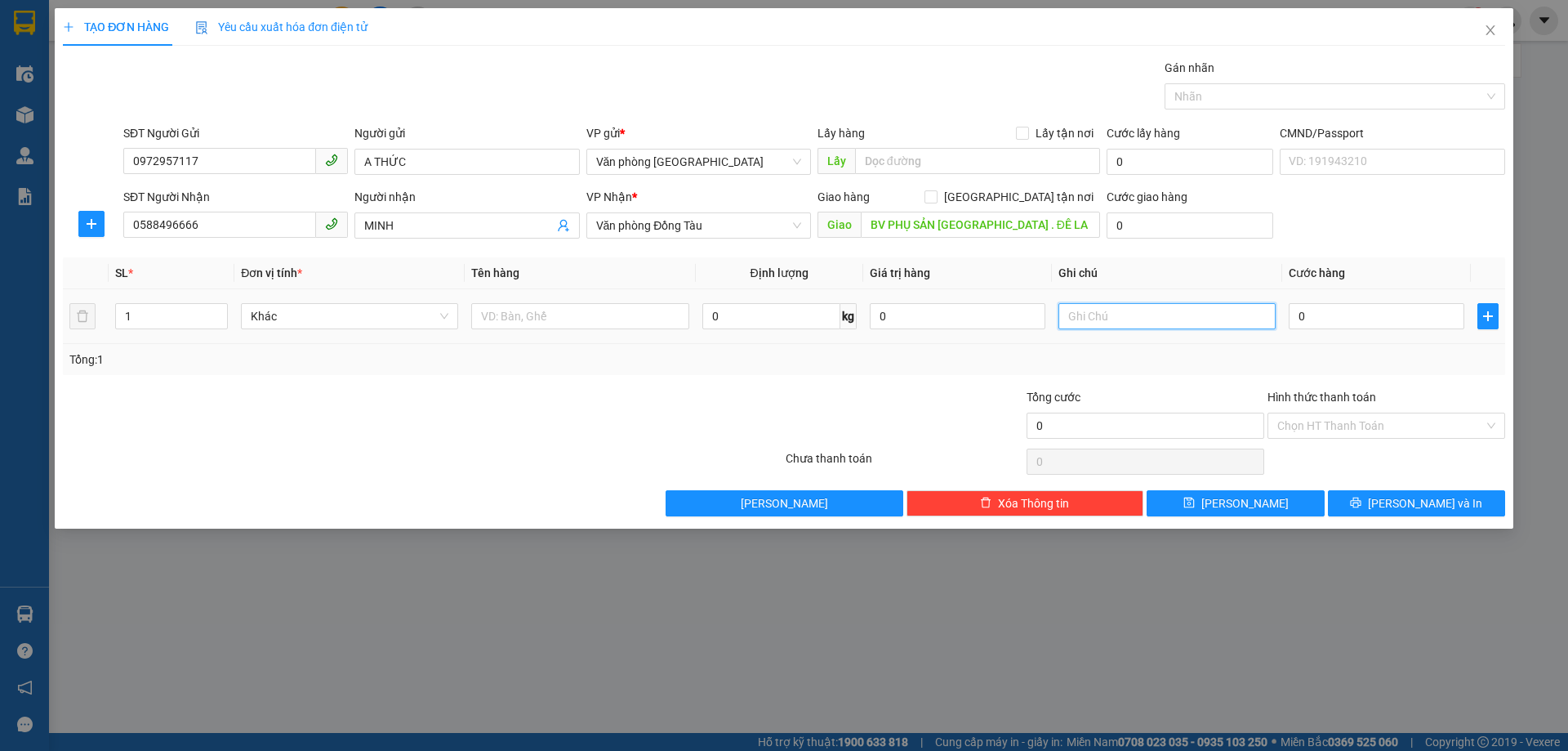
click at [1113, 316] on input "text" at bounding box center [1167, 316] width 217 height 26
type input "BOK SHIP HỘ KHÁCH"
click at [1426, 326] on input "0" at bounding box center [1376, 316] width 176 height 26
type input "3"
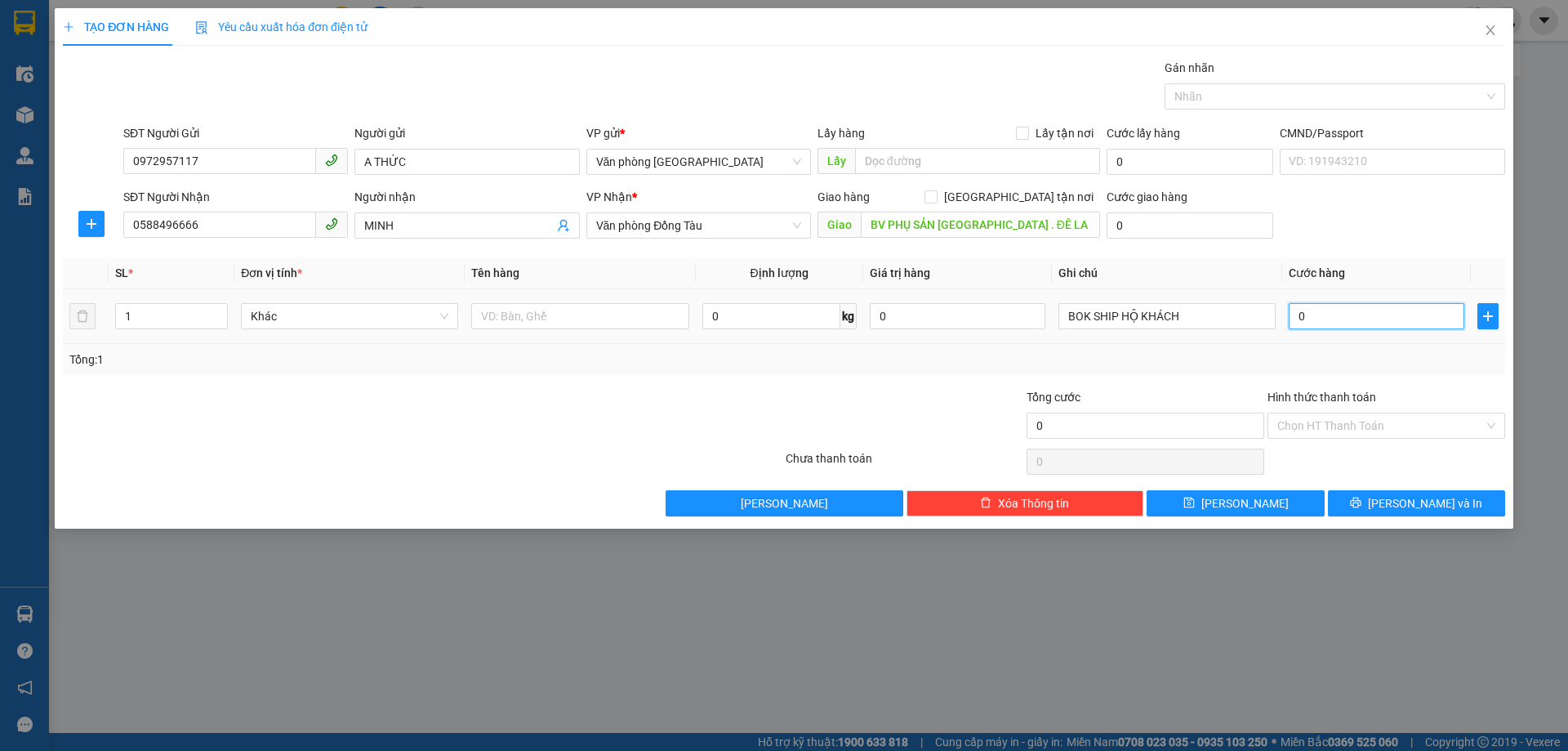
type input "3"
type input "30"
type input "300"
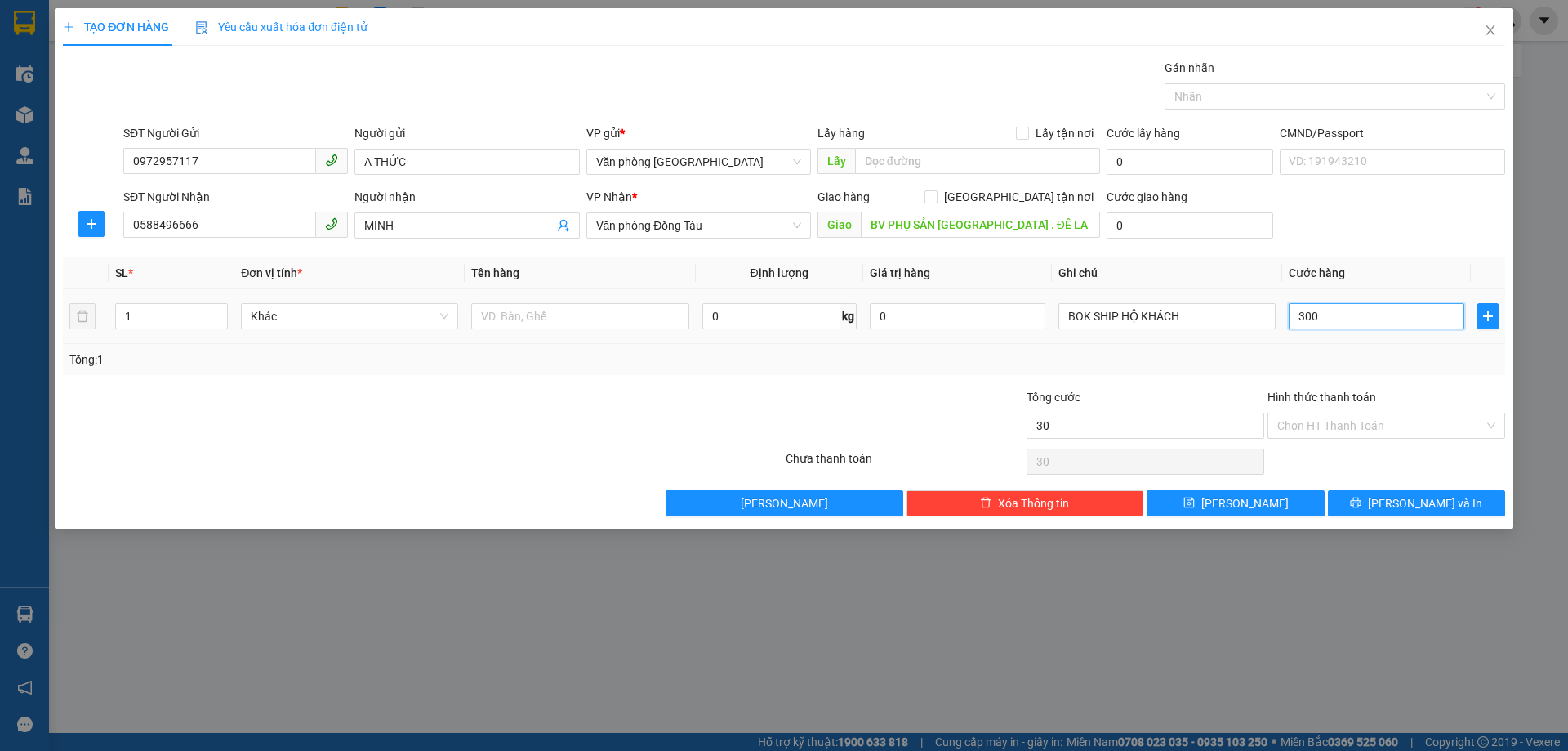
type input "300"
type input "3.000"
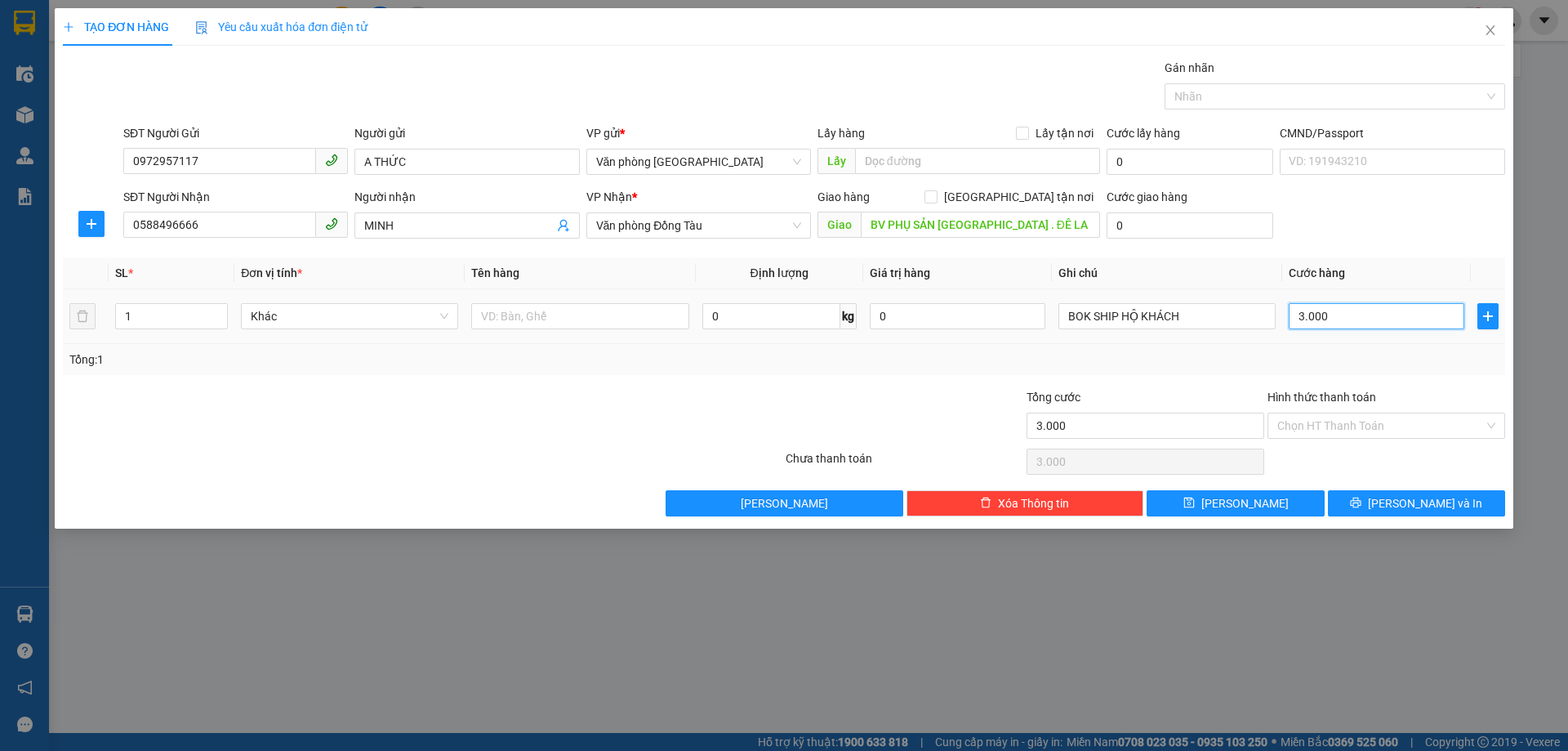
type input "30.000"
click at [414, 229] on input "MINH" at bounding box center [459, 226] width 189 height 18
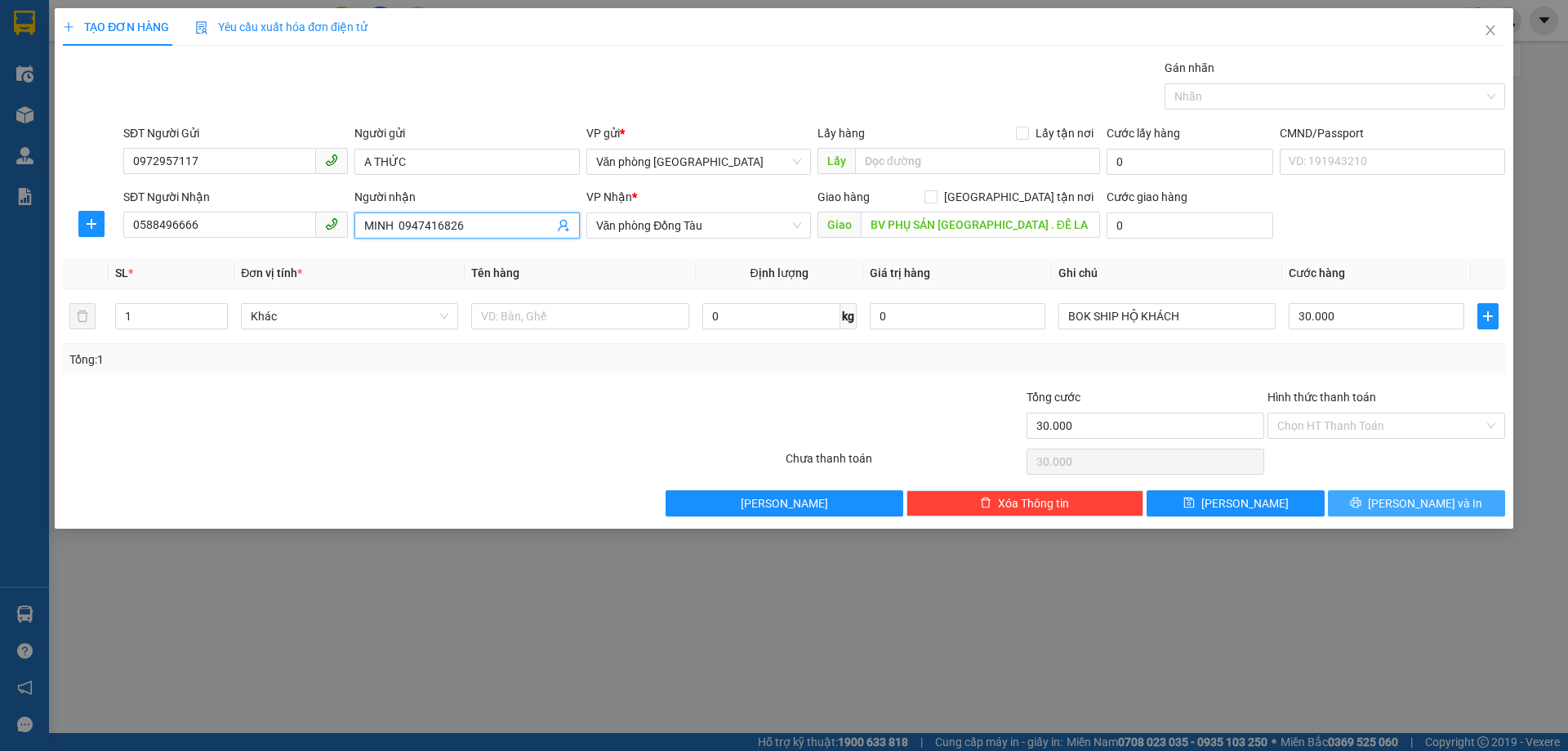
type input "MINH 0947416826"
click at [1377, 506] on button "[PERSON_NAME] và In" at bounding box center [1417, 503] width 177 height 26
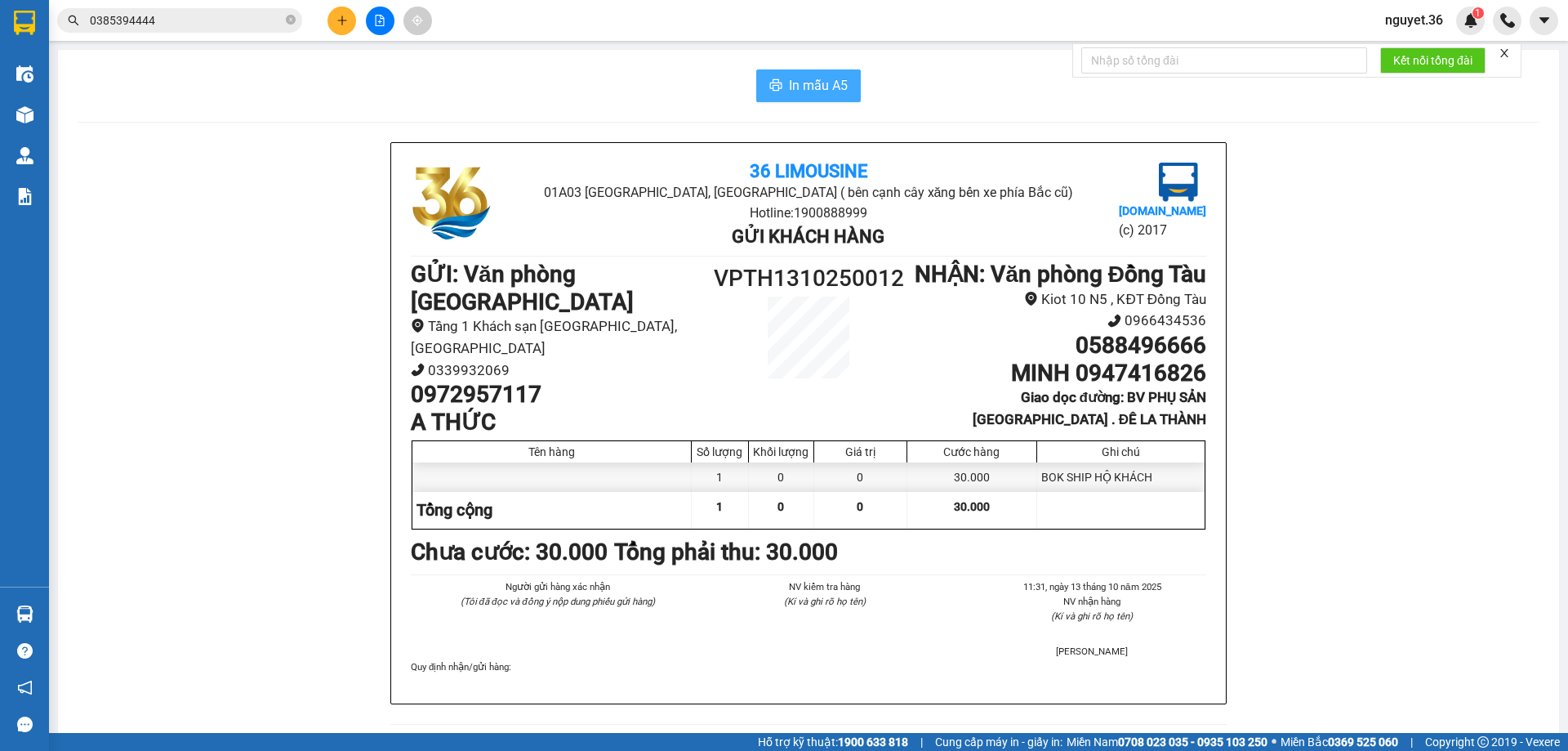
click at [794, 84] on span "In mẫu A5" at bounding box center [818, 85] width 59 height 21
